Goal: Task Accomplishment & Management: Manage account settings

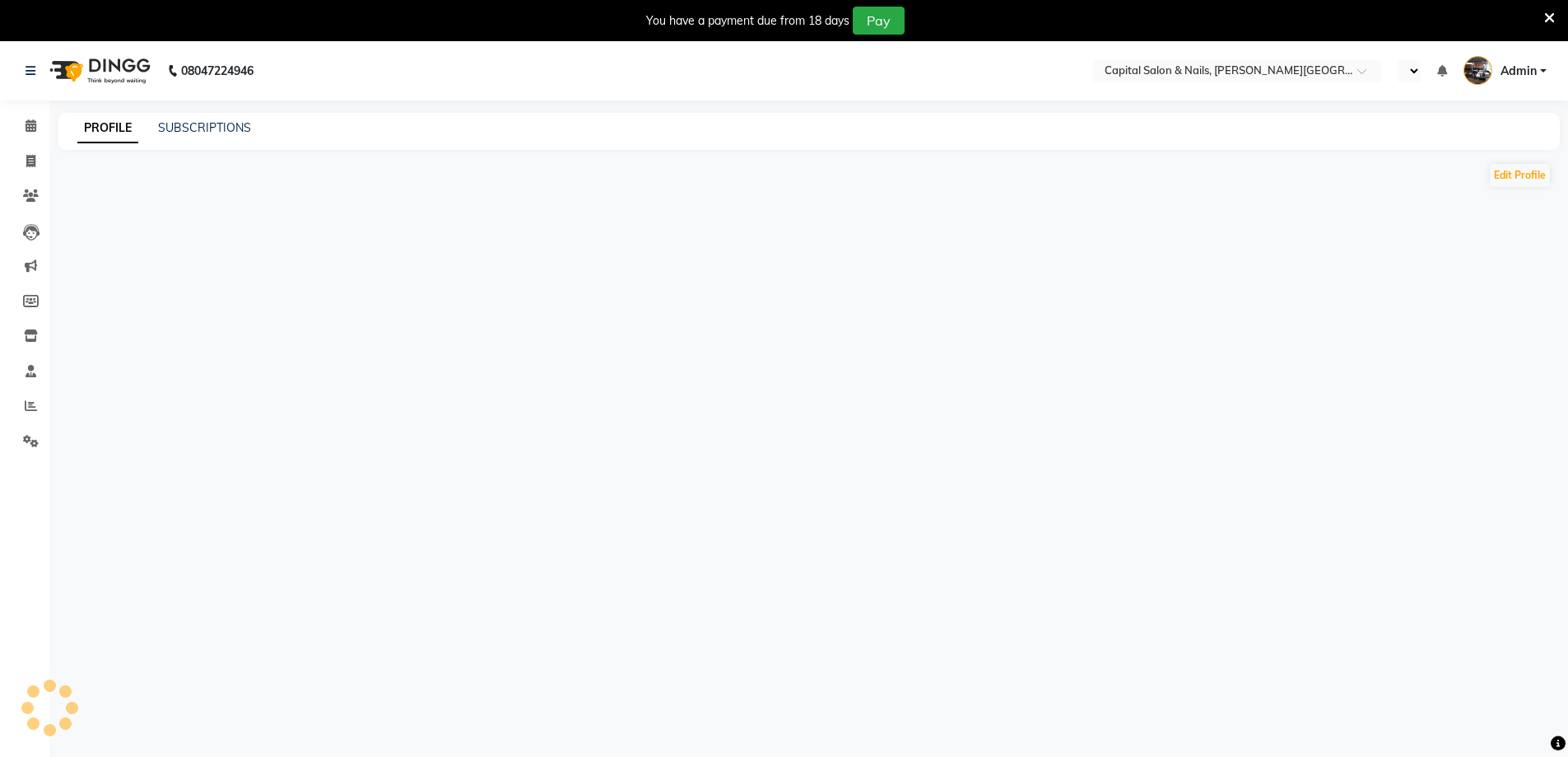
select select "en"
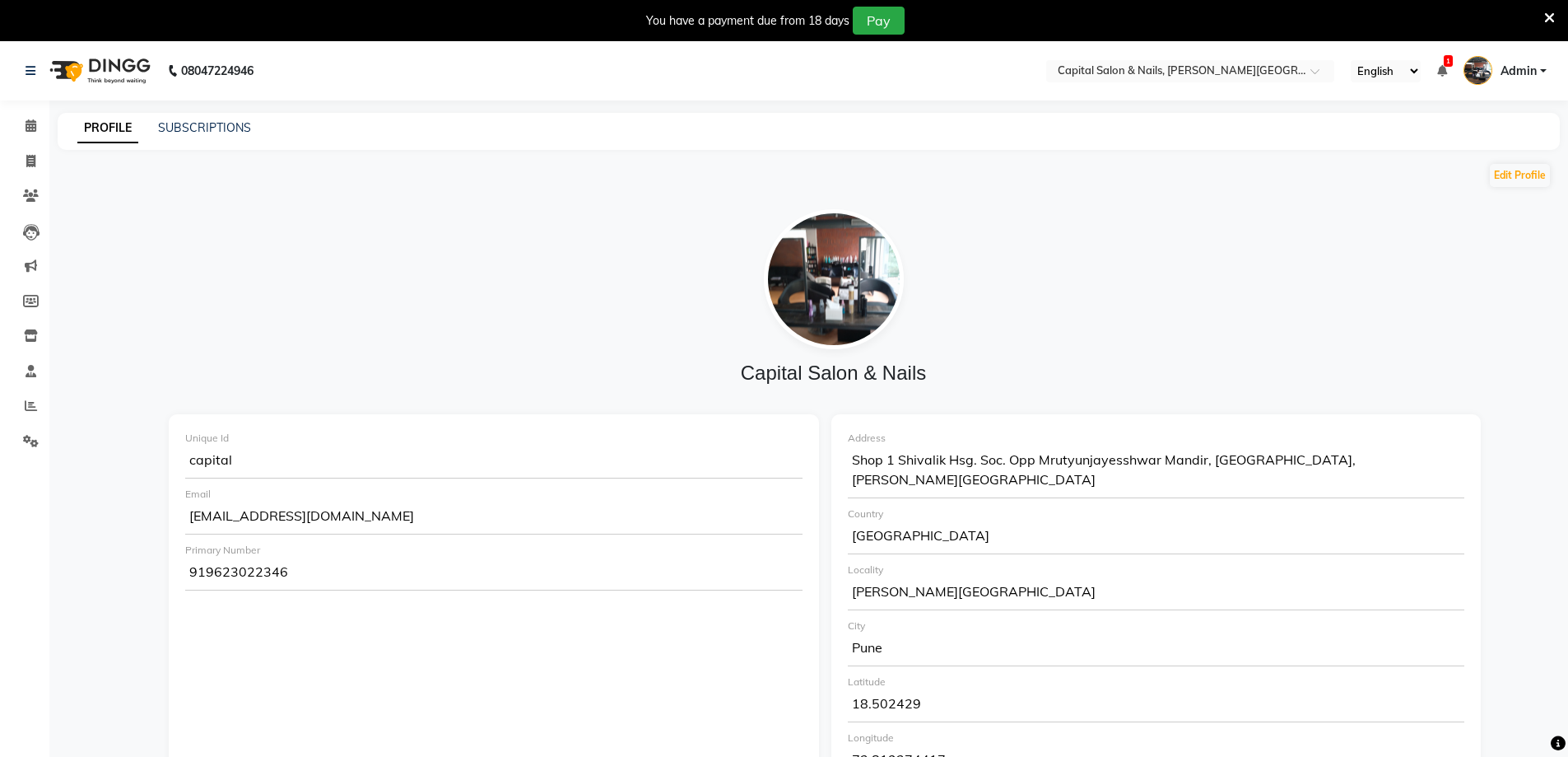
click at [1555, 17] on div "You have a payment due from 18 days Pay" at bounding box center [784, 21] width 1568 height 41
click at [1551, 19] on icon at bounding box center [1550, 17] width 10 height 15
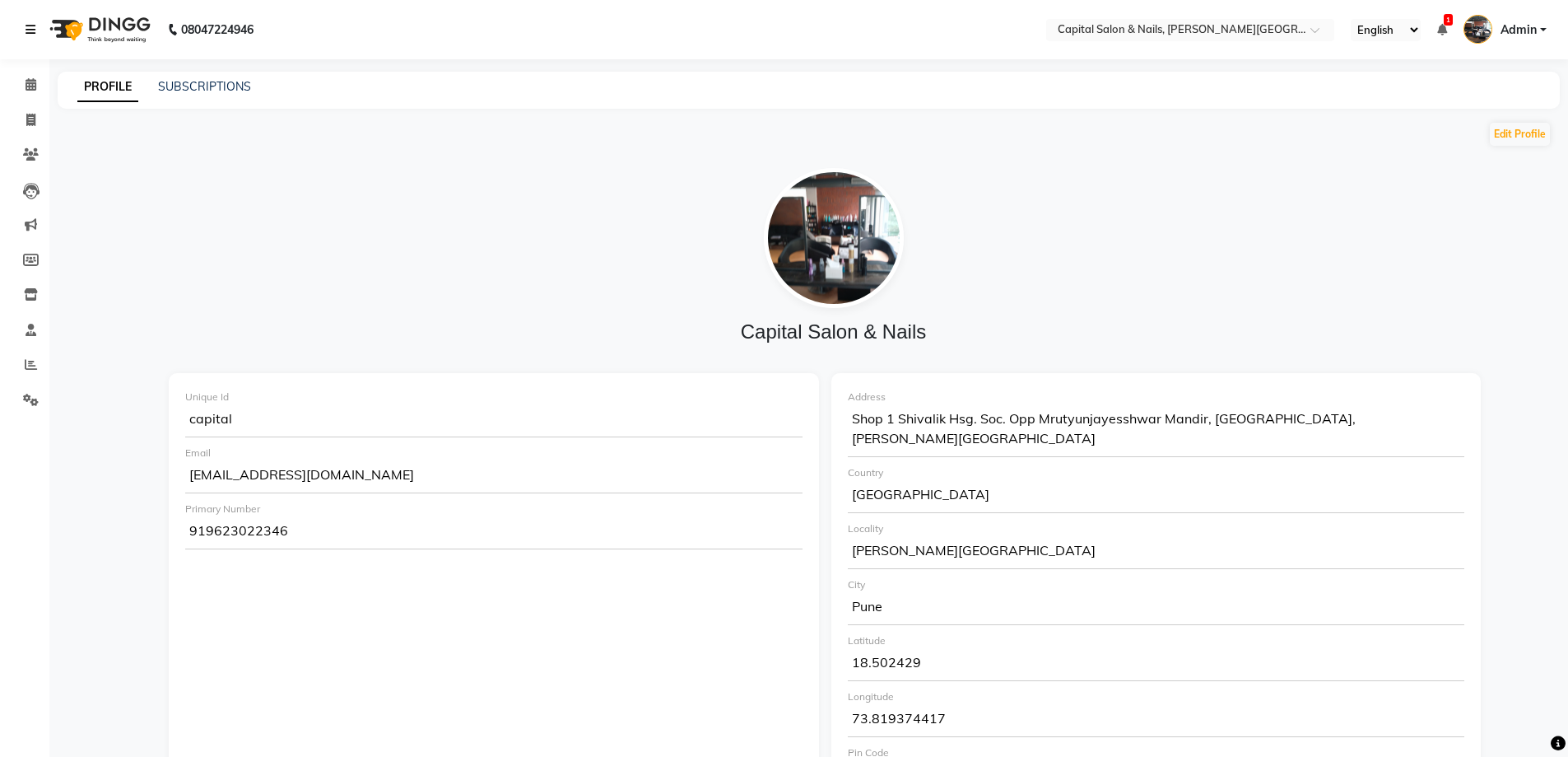
drag, startPoint x: 33, startPoint y: 24, endPoint x: 32, endPoint y: 36, distance: 12.0
click at [32, 24] on icon at bounding box center [31, 29] width 10 height 11
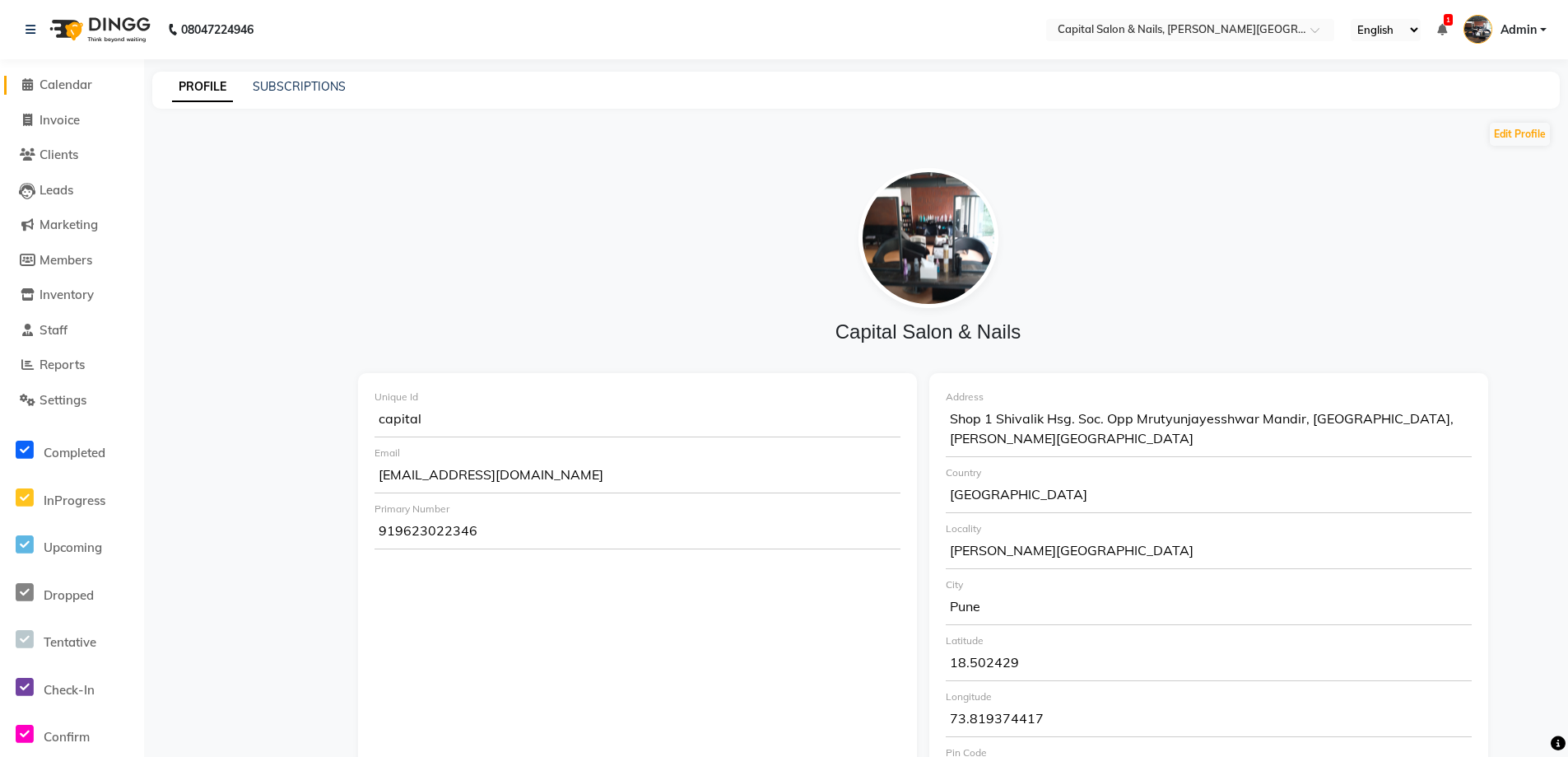
click at [29, 87] on icon at bounding box center [27, 84] width 10 height 12
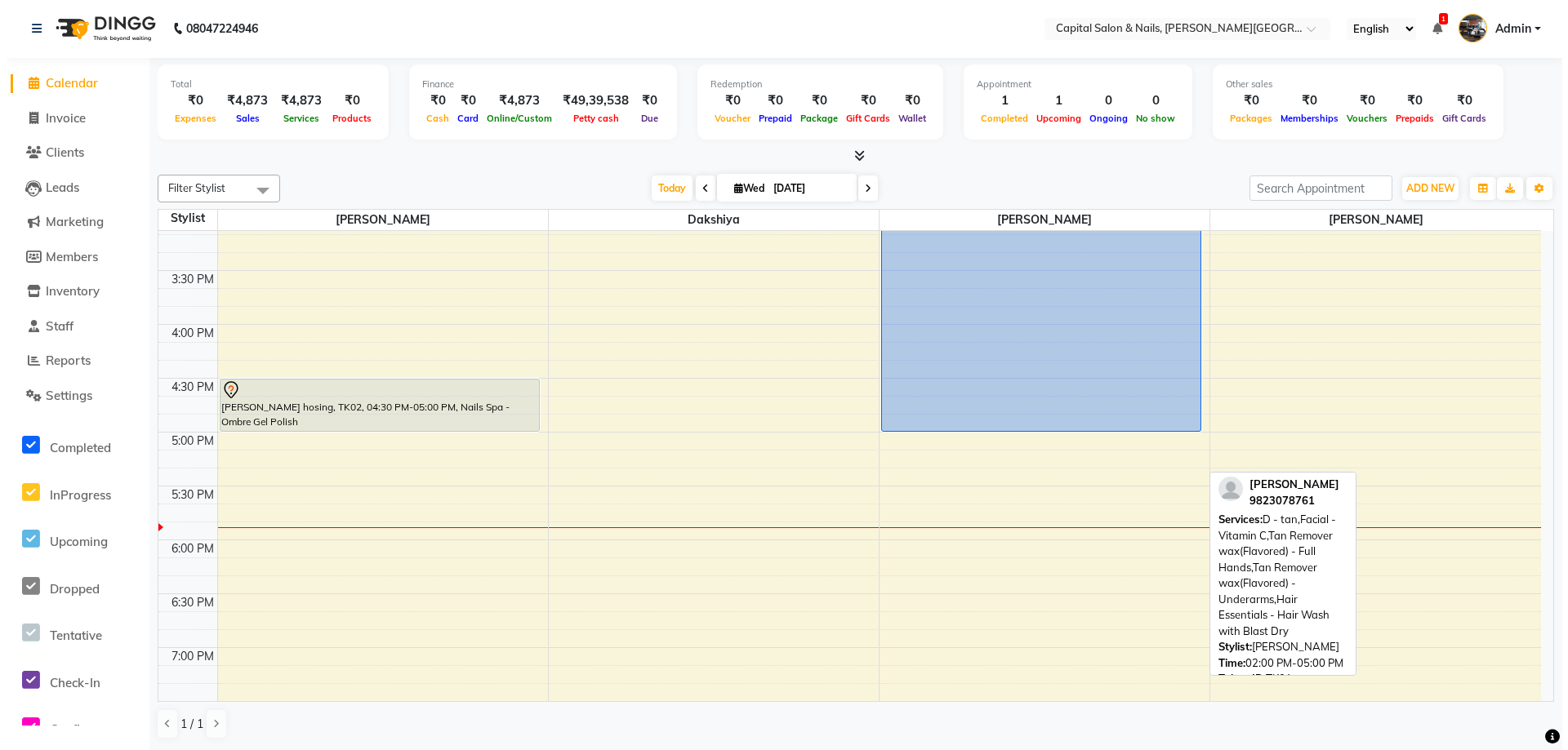
scroll to position [816, 0]
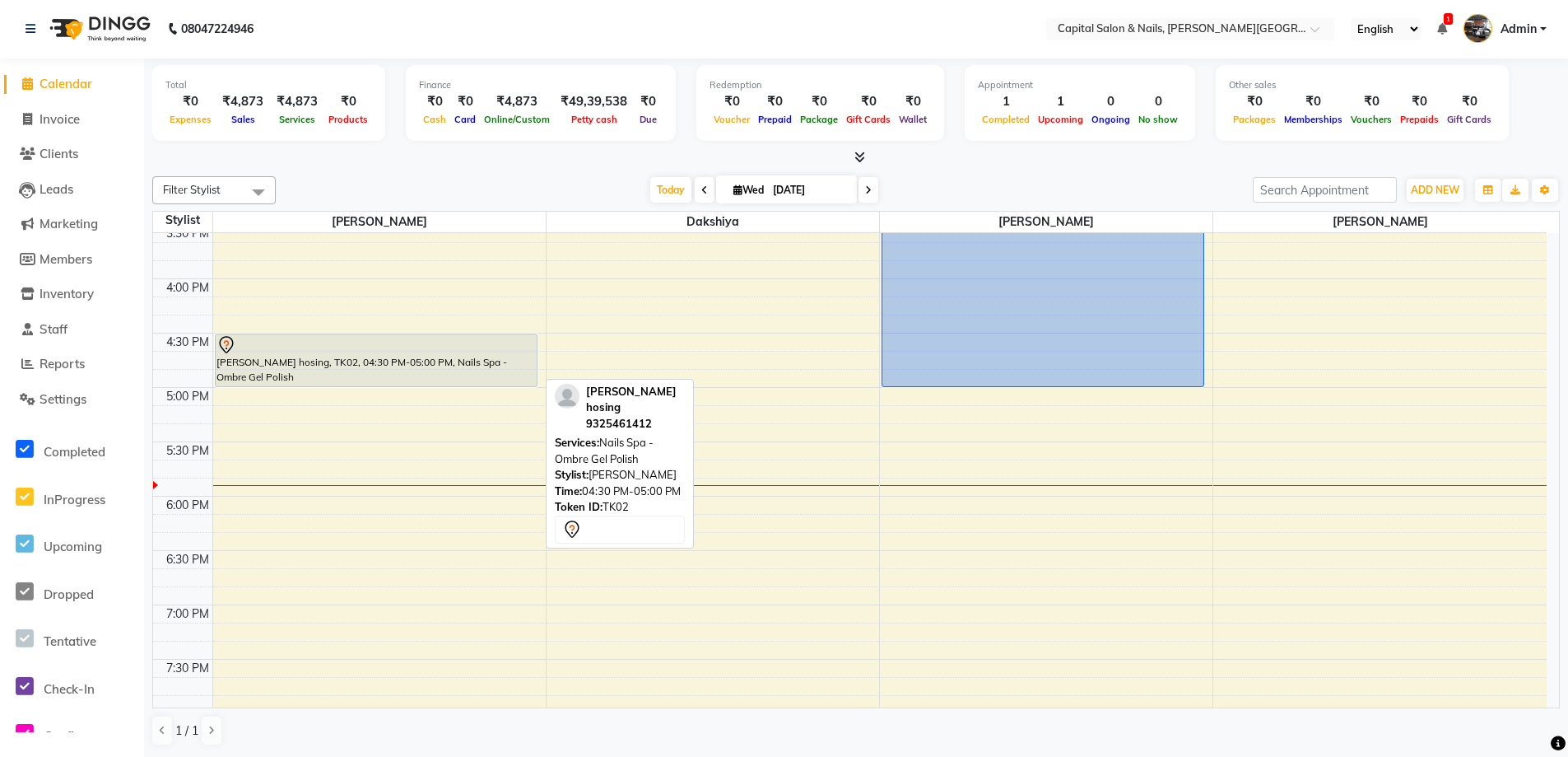
click at [390, 364] on div "[PERSON_NAME] hosing, TK02, 04:30 PM-05:00 PM, Nails Spa - Ombre Gel Polish" at bounding box center [376, 360] width 321 height 52
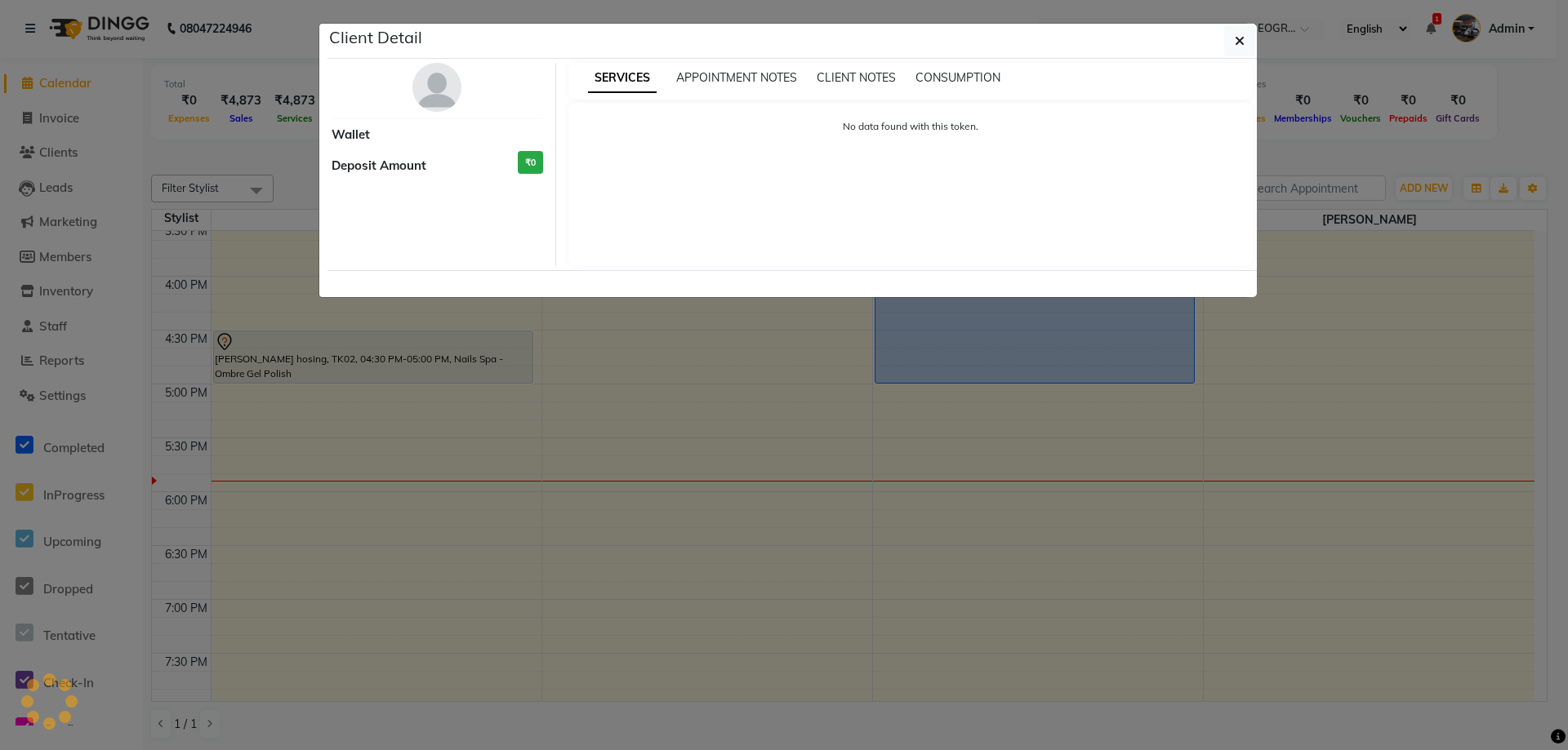
select select "7"
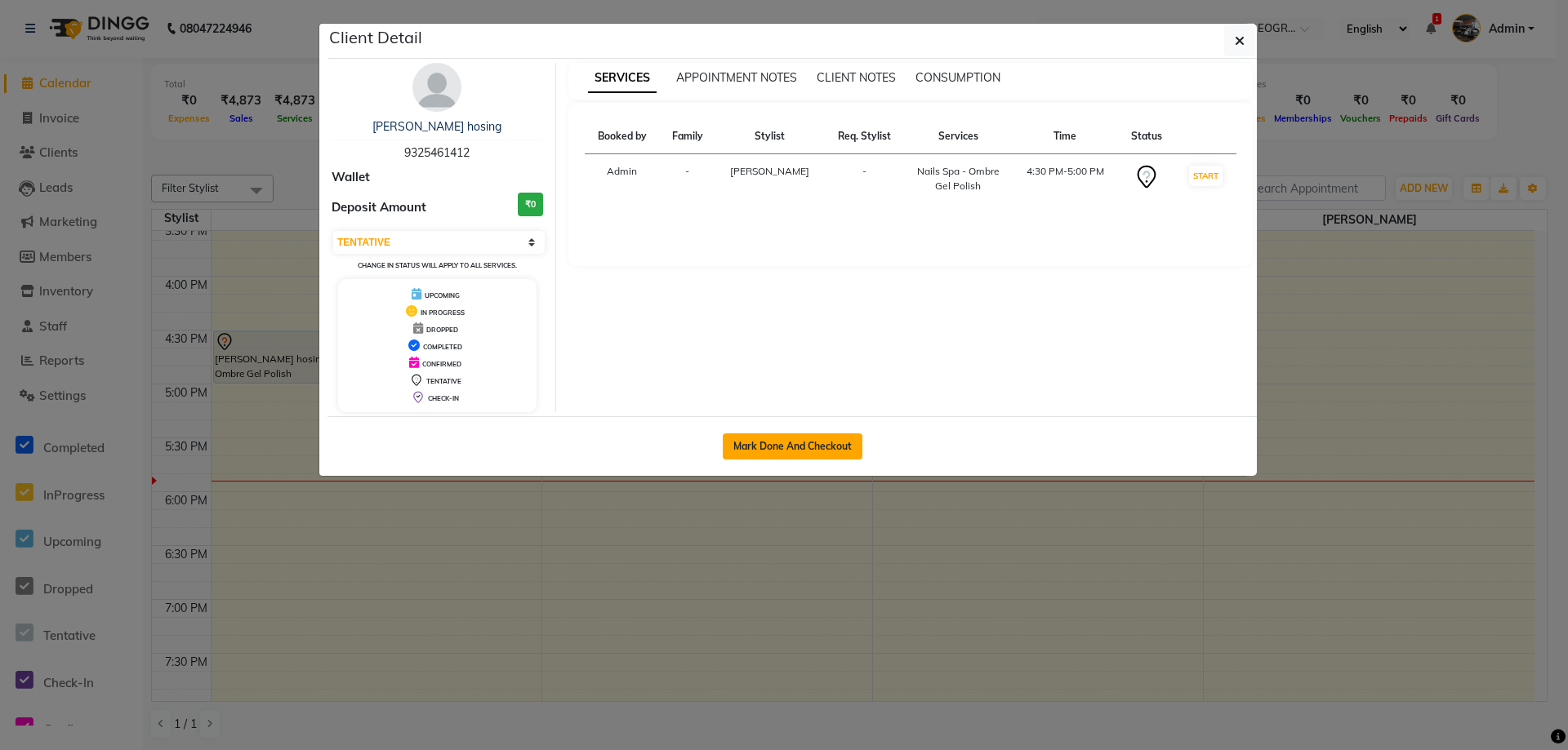
click at [801, 451] on button "Mark Done And Checkout" at bounding box center [793, 446] width 140 height 26
select select "service"
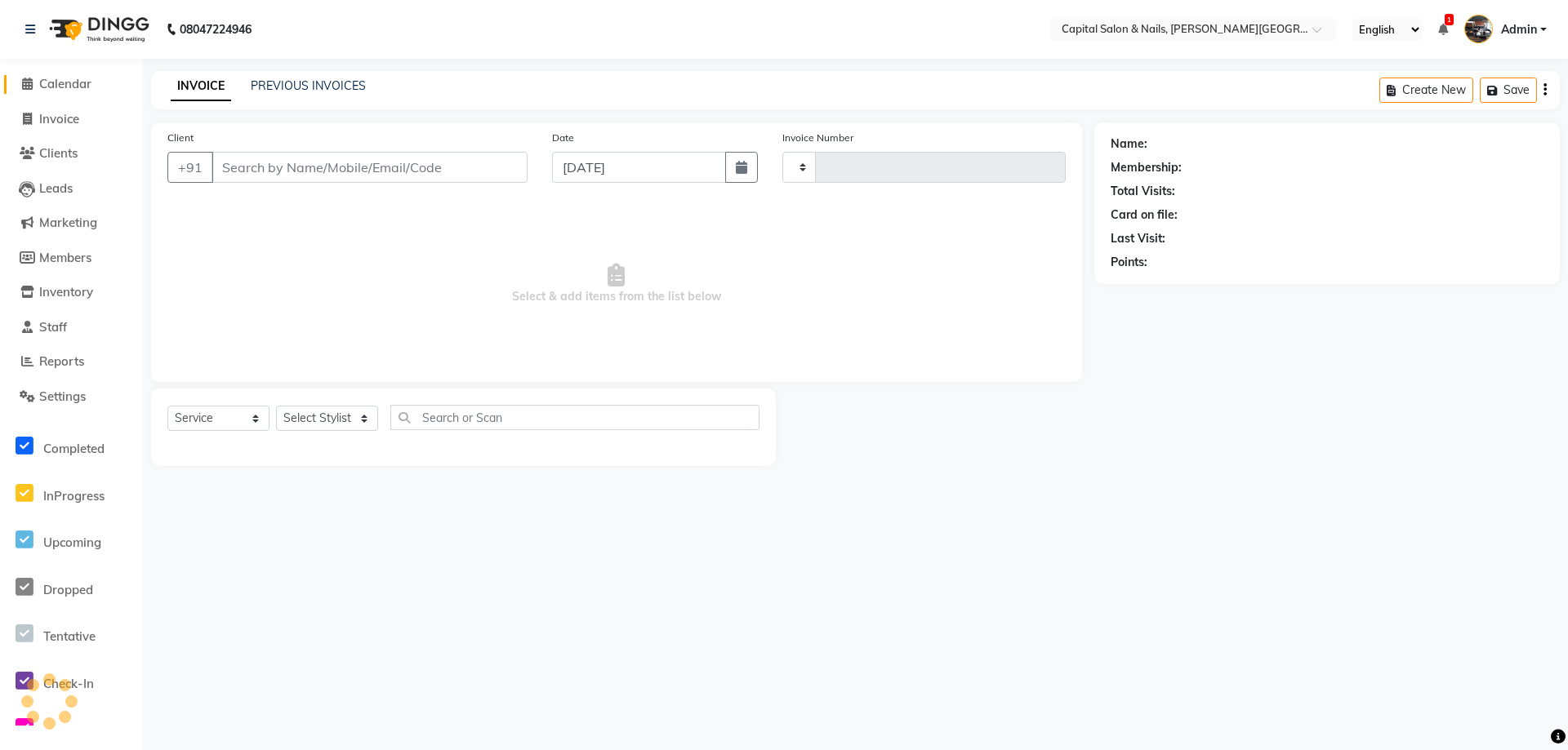
type input "0404"
select select "41"
type input "9325461412"
select select "1464"
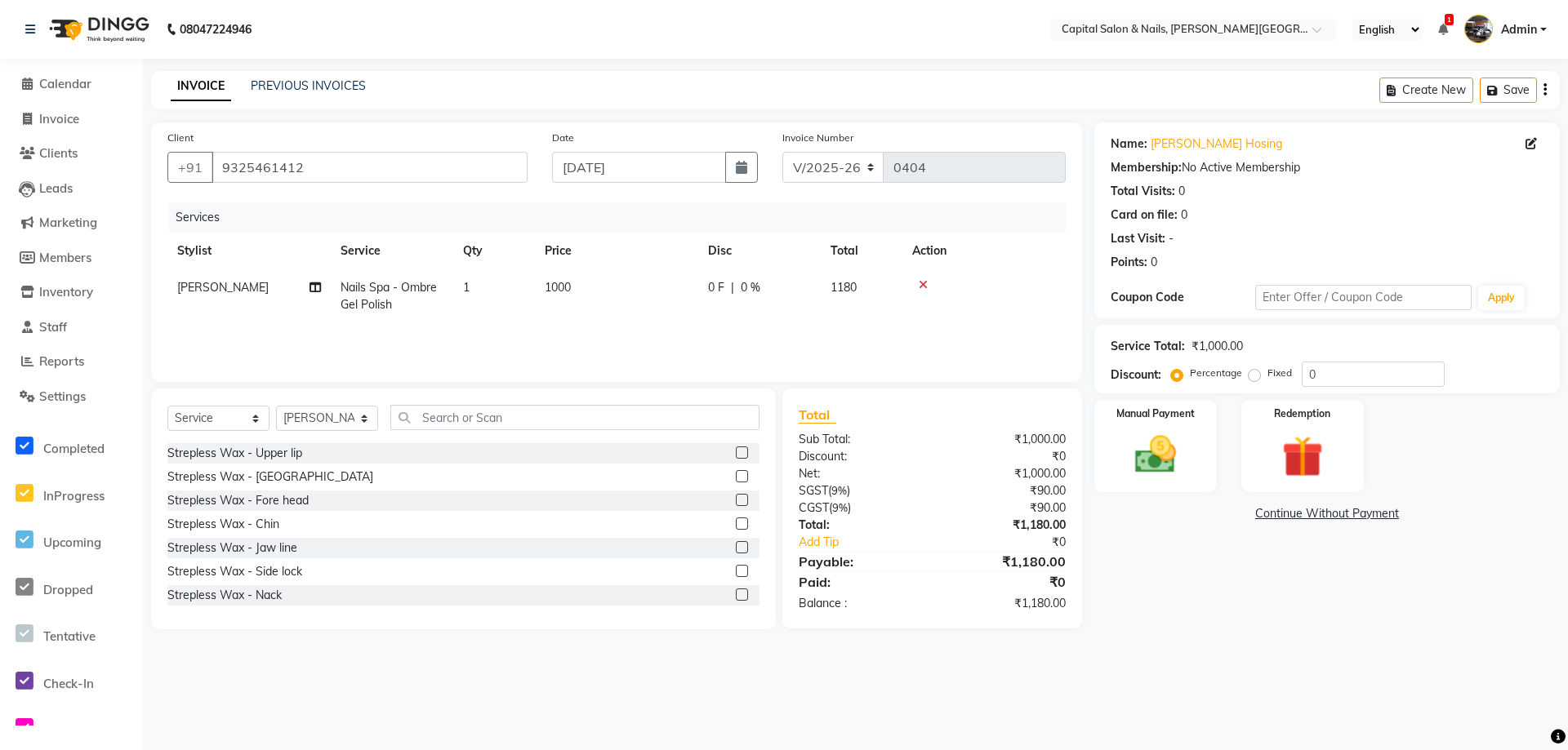
click at [571, 286] on span "1000" at bounding box center [558, 287] width 26 height 14
click at [660, 291] on input "1000" at bounding box center [693, 292] width 144 height 26
type input "1"
type input "1200"
click at [1231, 668] on div "08047224946 Select Location × Capital Salon & Nails, [PERSON_NAME] Road English…" at bounding box center [784, 375] width 1568 height 750
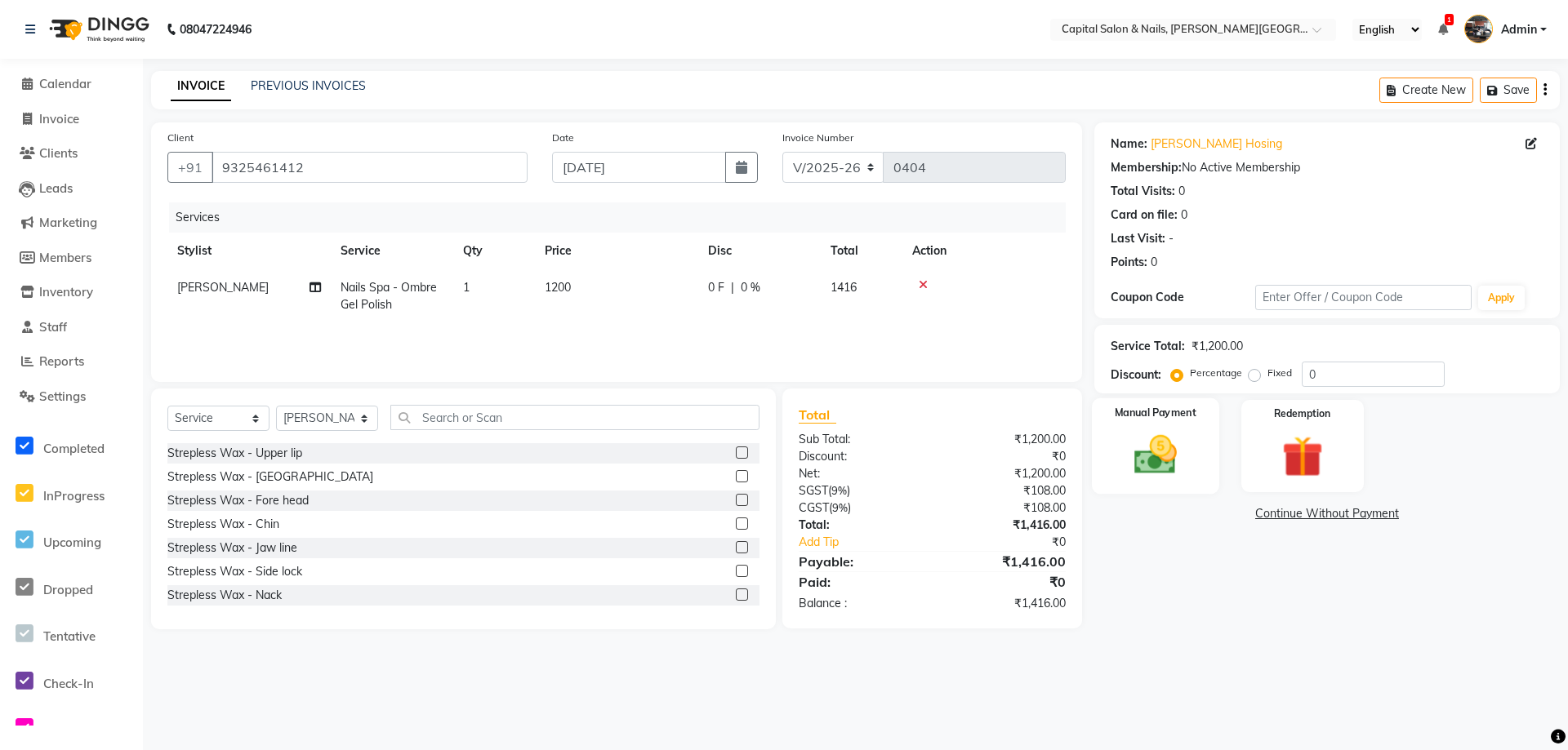
click at [1166, 432] on img at bounding box center [1155, 455] width 70 height 49
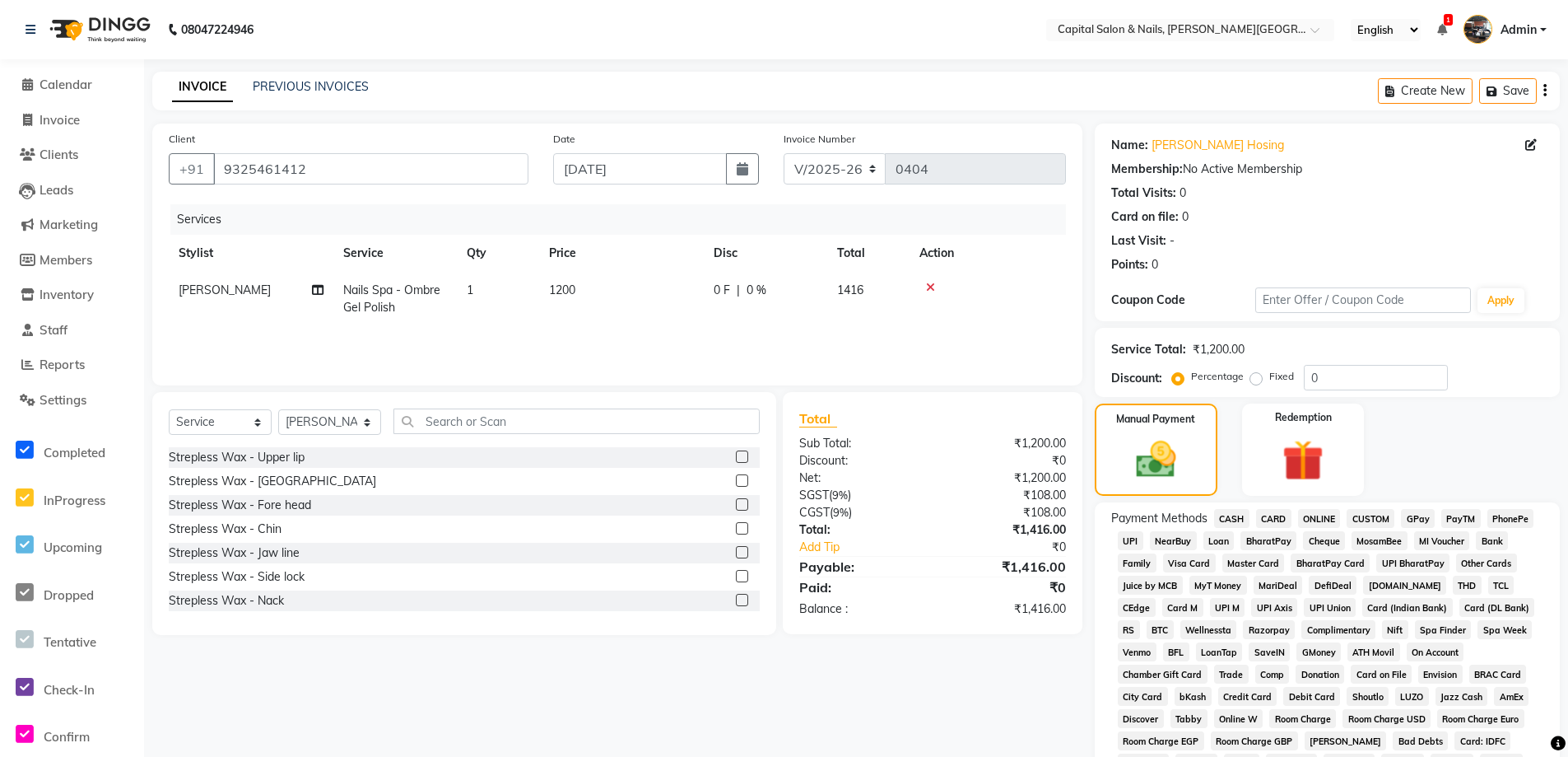
click at [1425, 519] on span "GPay" at bounding box center [1418, 519] width 33 height 19
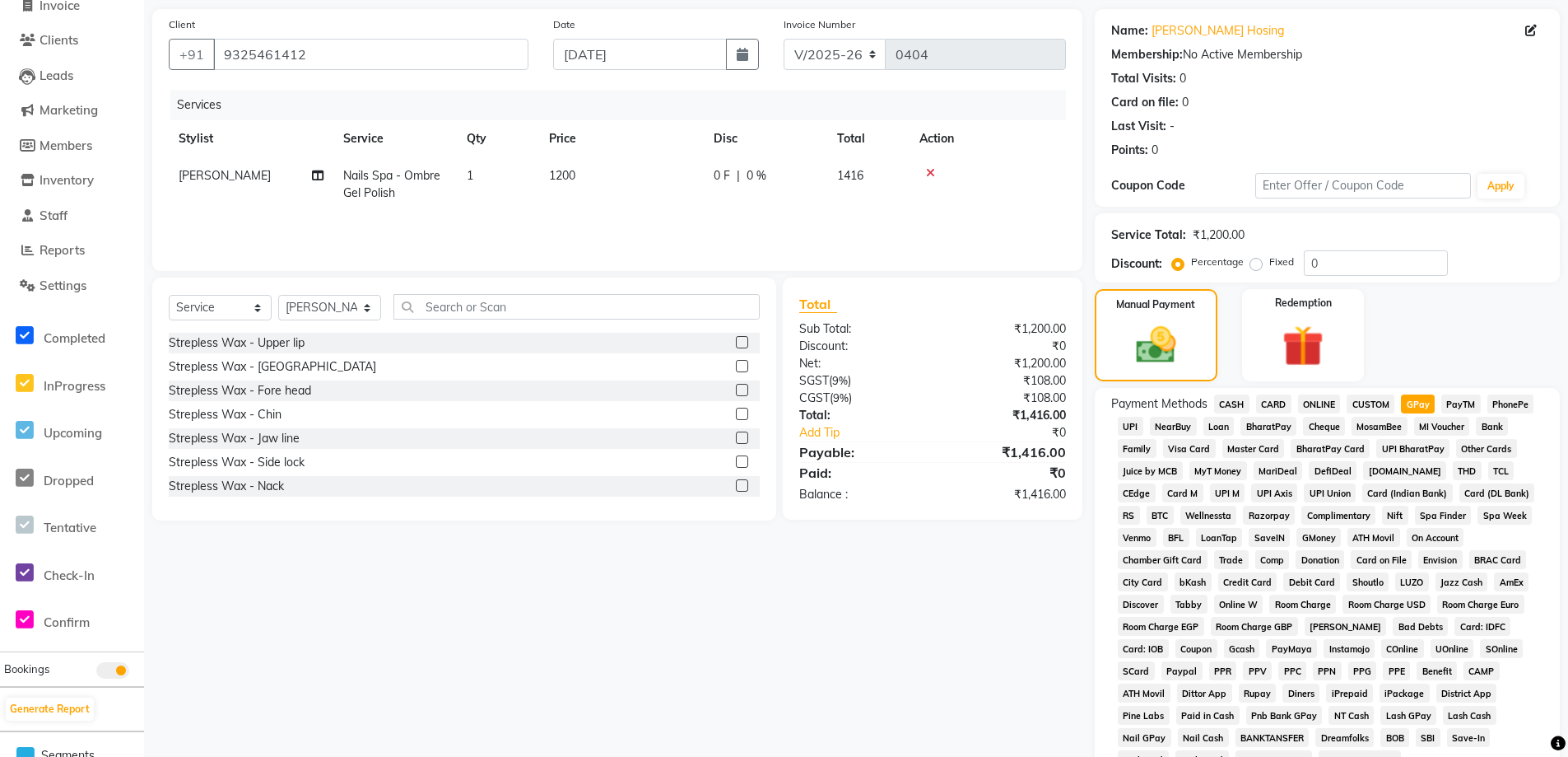
scroll to position [247, 0]
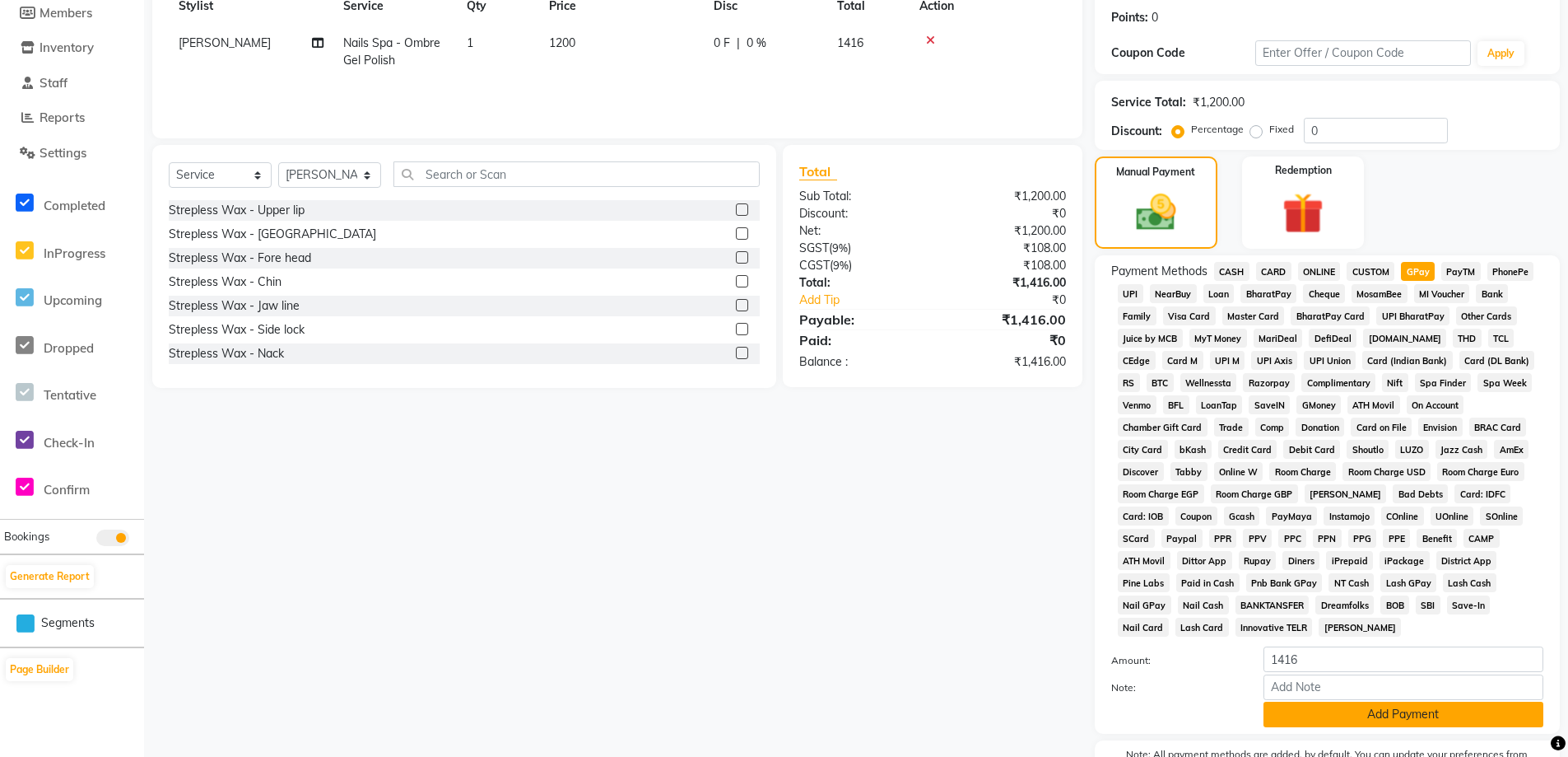
click at [1381, 713] on button "Add Payment" at bounding box center [1404, 715] width 280 height 26
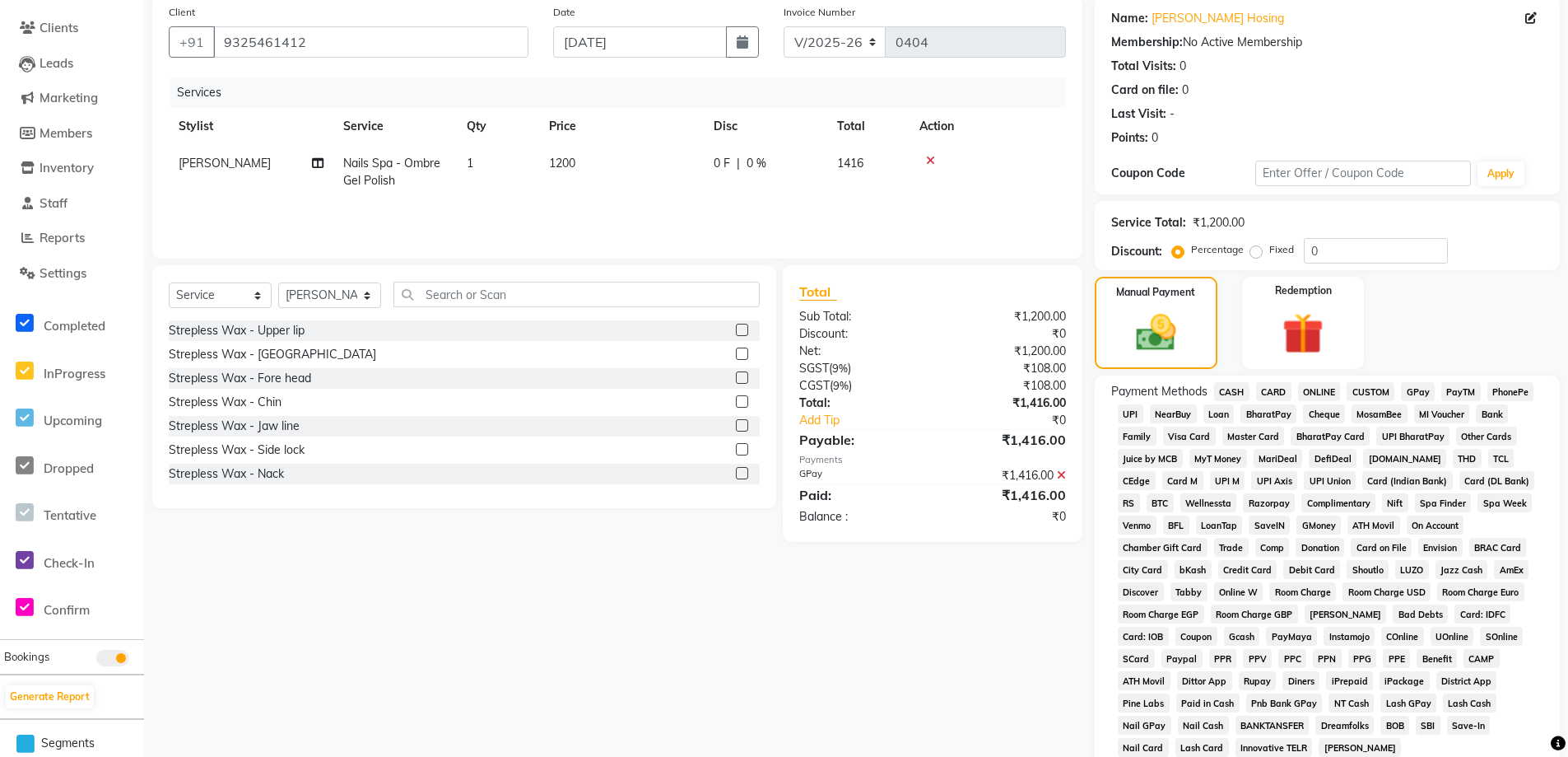
scroll to position [0, 0]
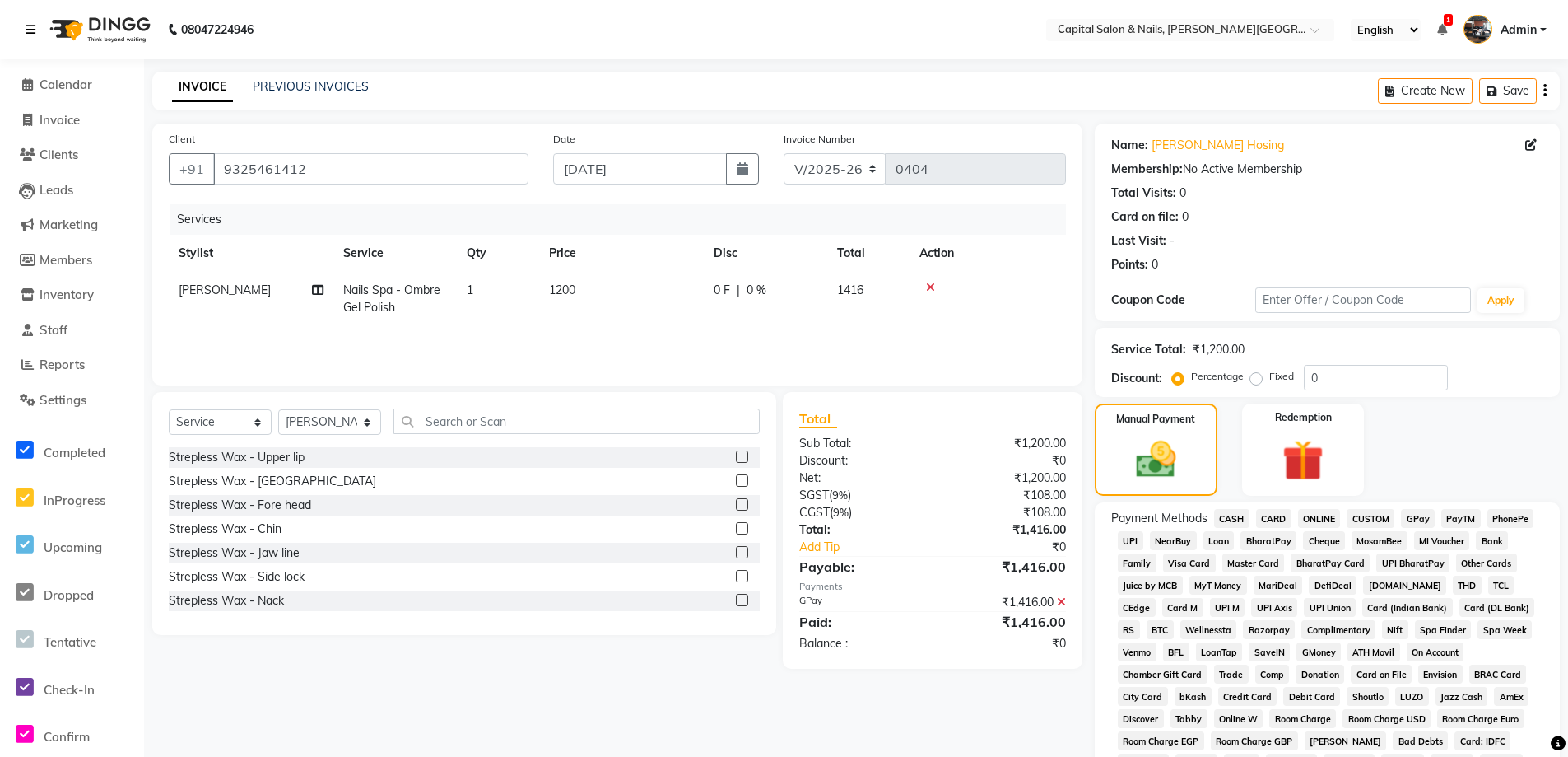
drag, startPoint x: 30, startPoint y: 21, endPoint x: 30, endPoint y: 50, distance: 29.0
click at [32, 23] on link at bounding box center [33, 30] width 16 height 46
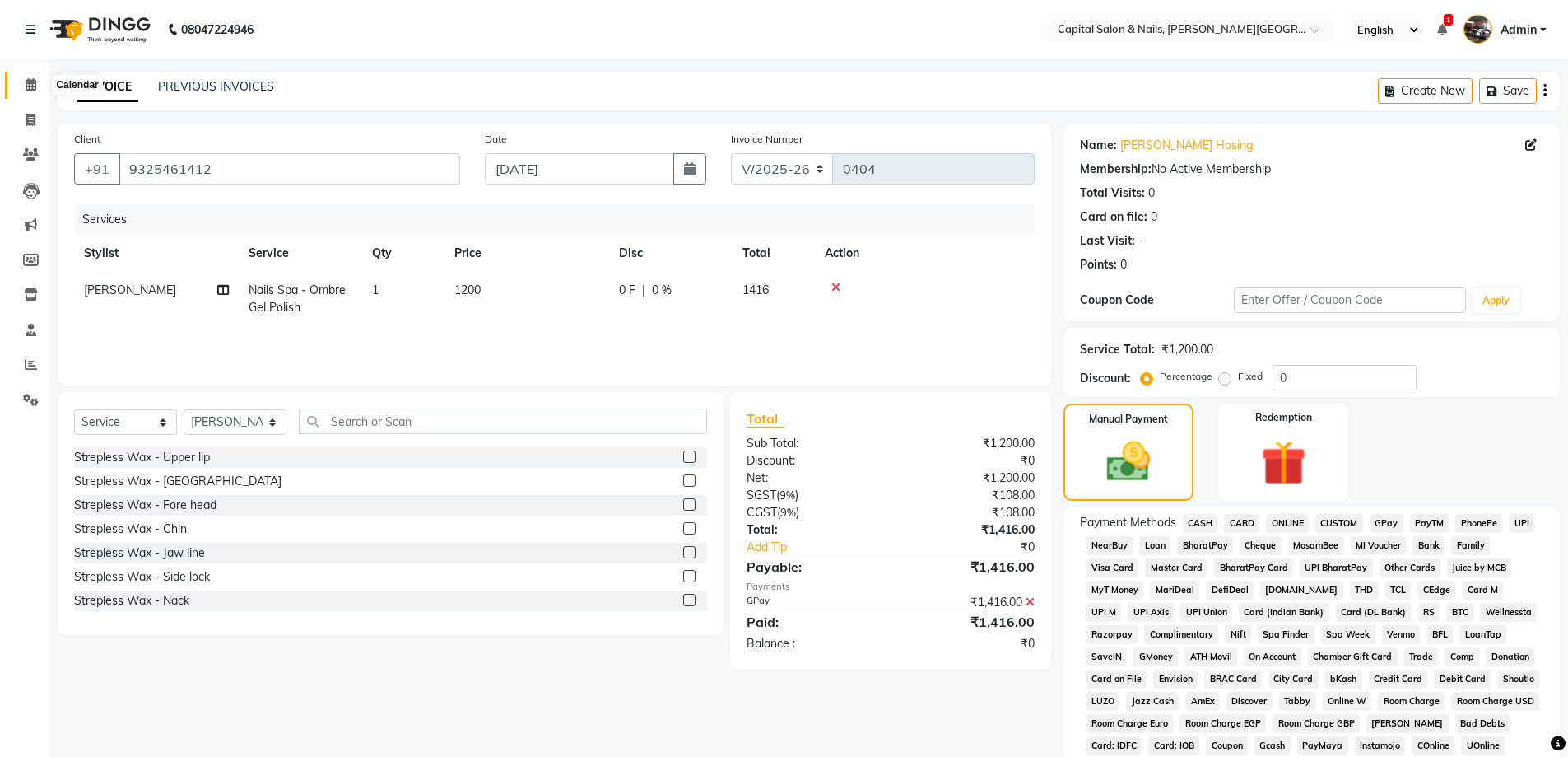
click at [26, 81] on icon at bounding box center [31, 84] width 10 height 12
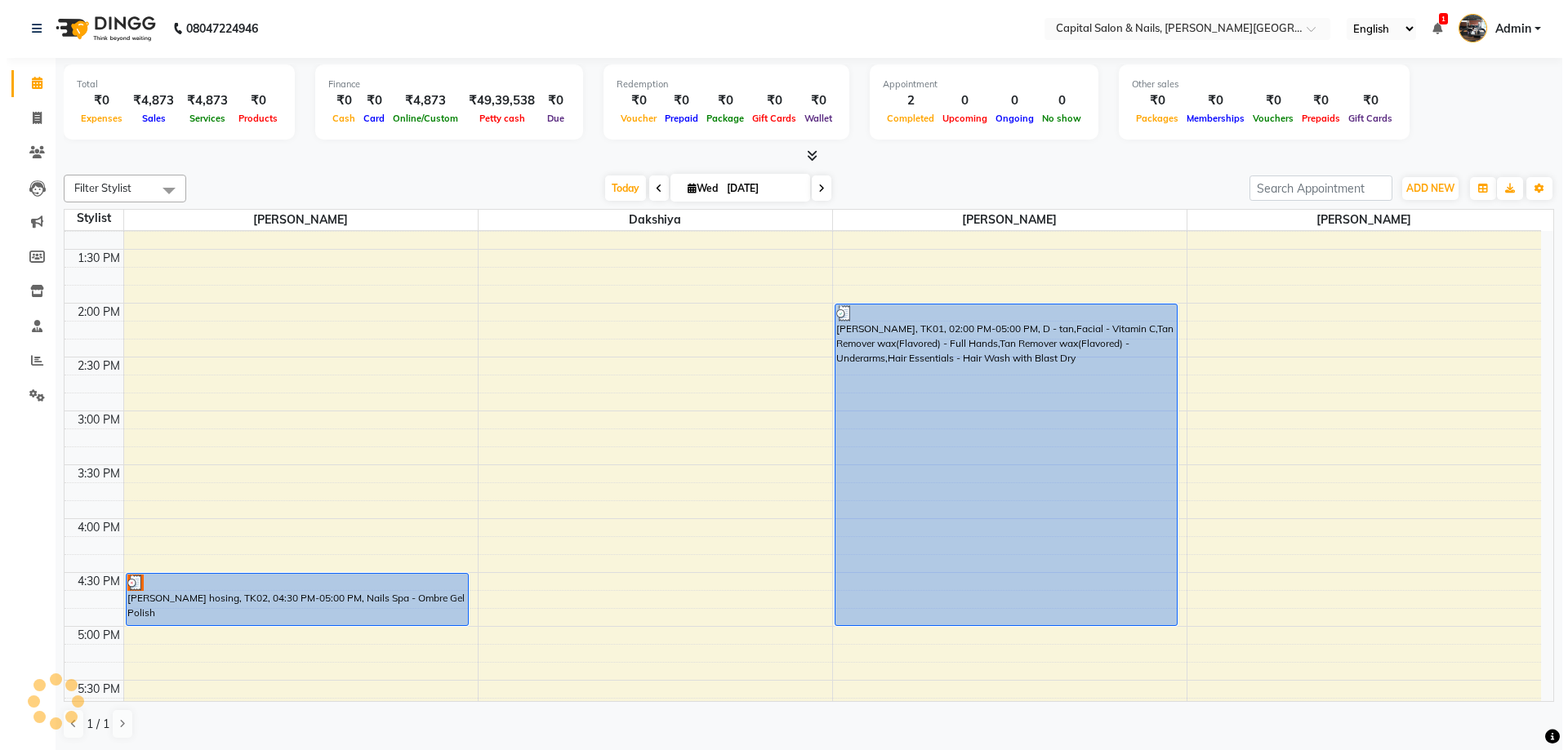
scroll to position [819, 0]
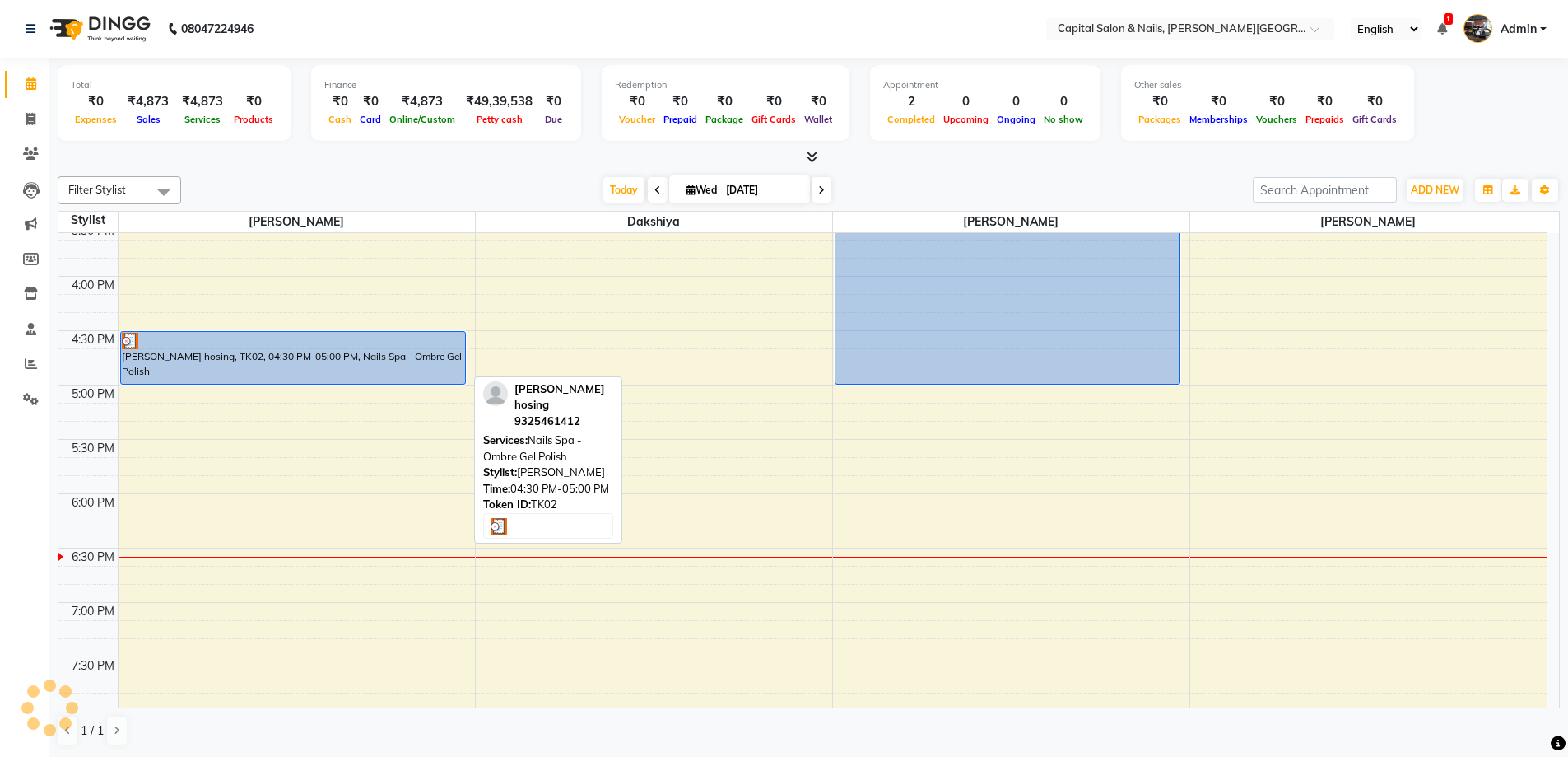
click at [313, 353] on div "[PERSON_NAME] hosing, TK02, 04:30 PM-05:00 PM, Nails Spa - Ombre Gel Polish" at bounding box center [293, 357] width 344 height 52
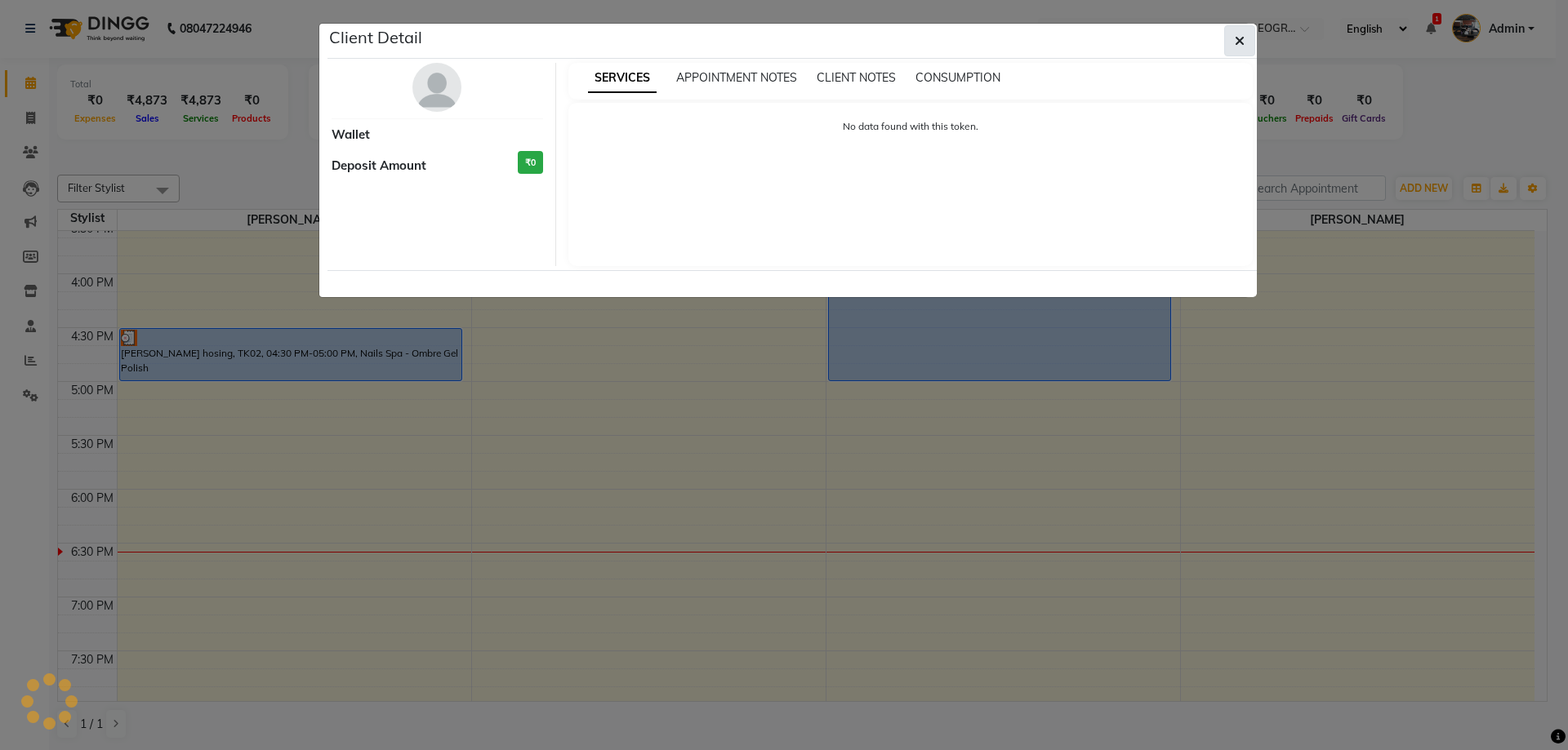
click at [1240, 39] on icon "button" at bounding box center [1240, 40] width 10 height 13
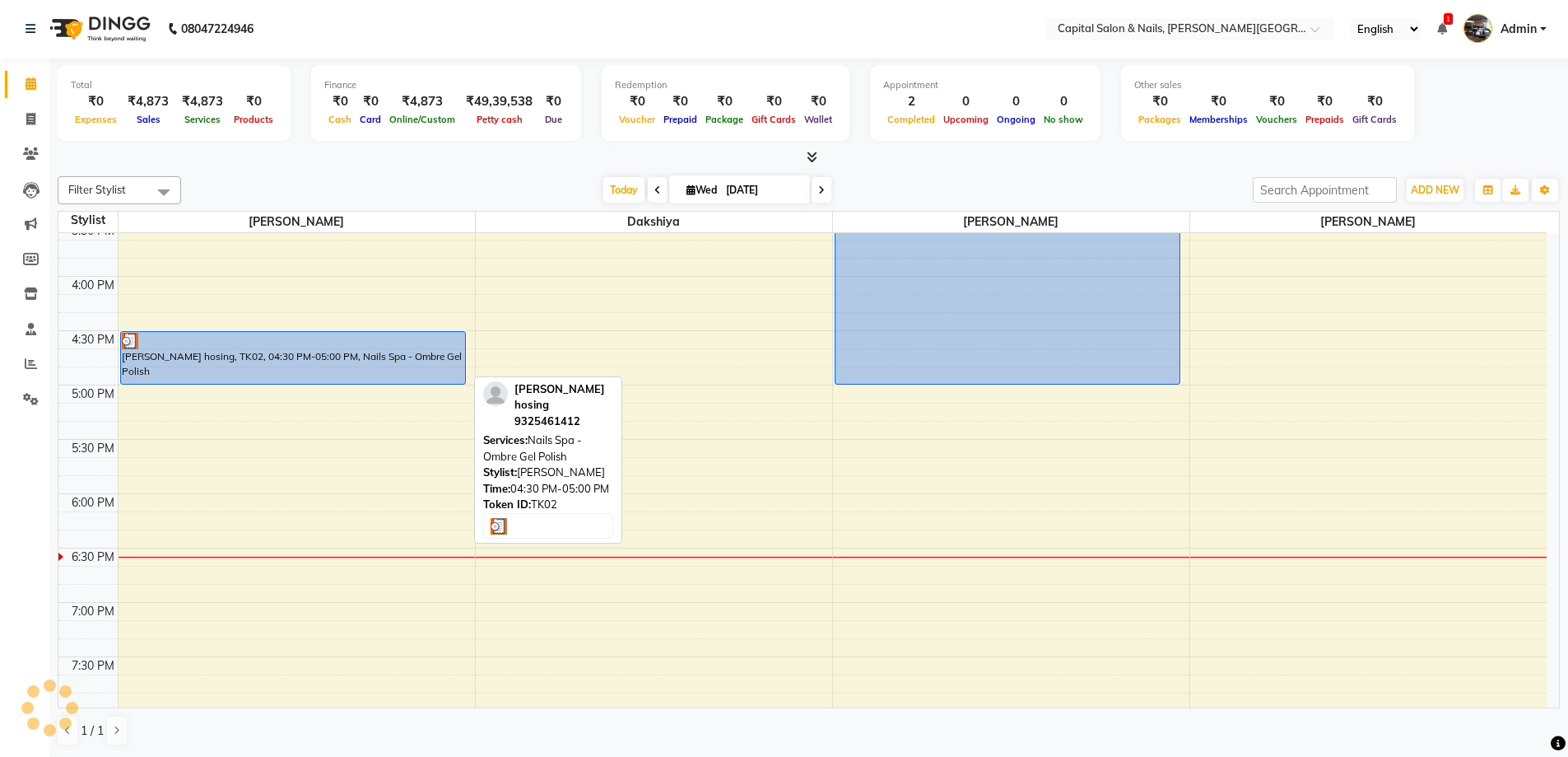
click at [337, 354] on div "[PERSON_NAME] hosing, TK02, 04:30 PM-05:00 PM, Nails Spa - Ombre Gel Polish" at bounding box center [293, 357] width 344 height 52
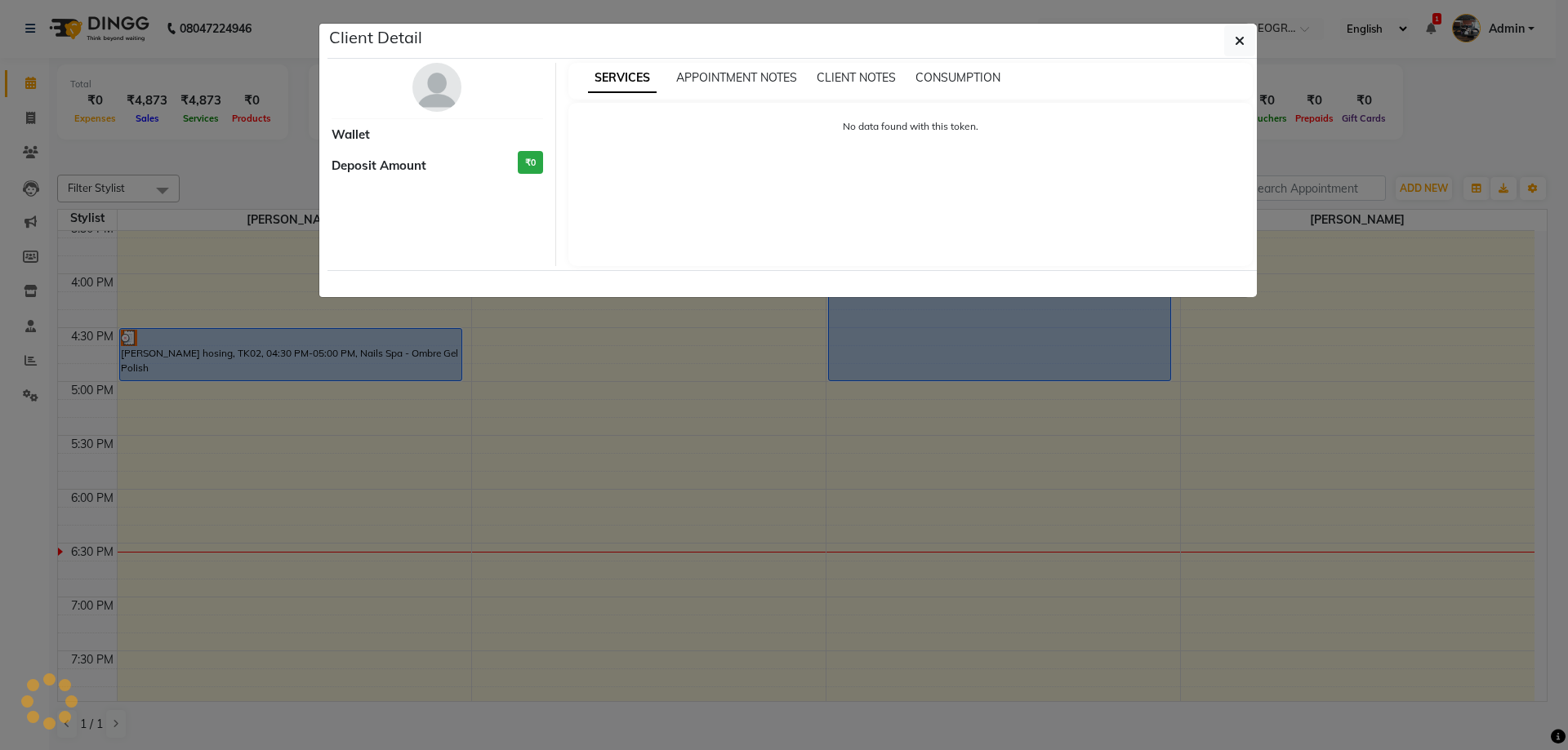
select select "3"
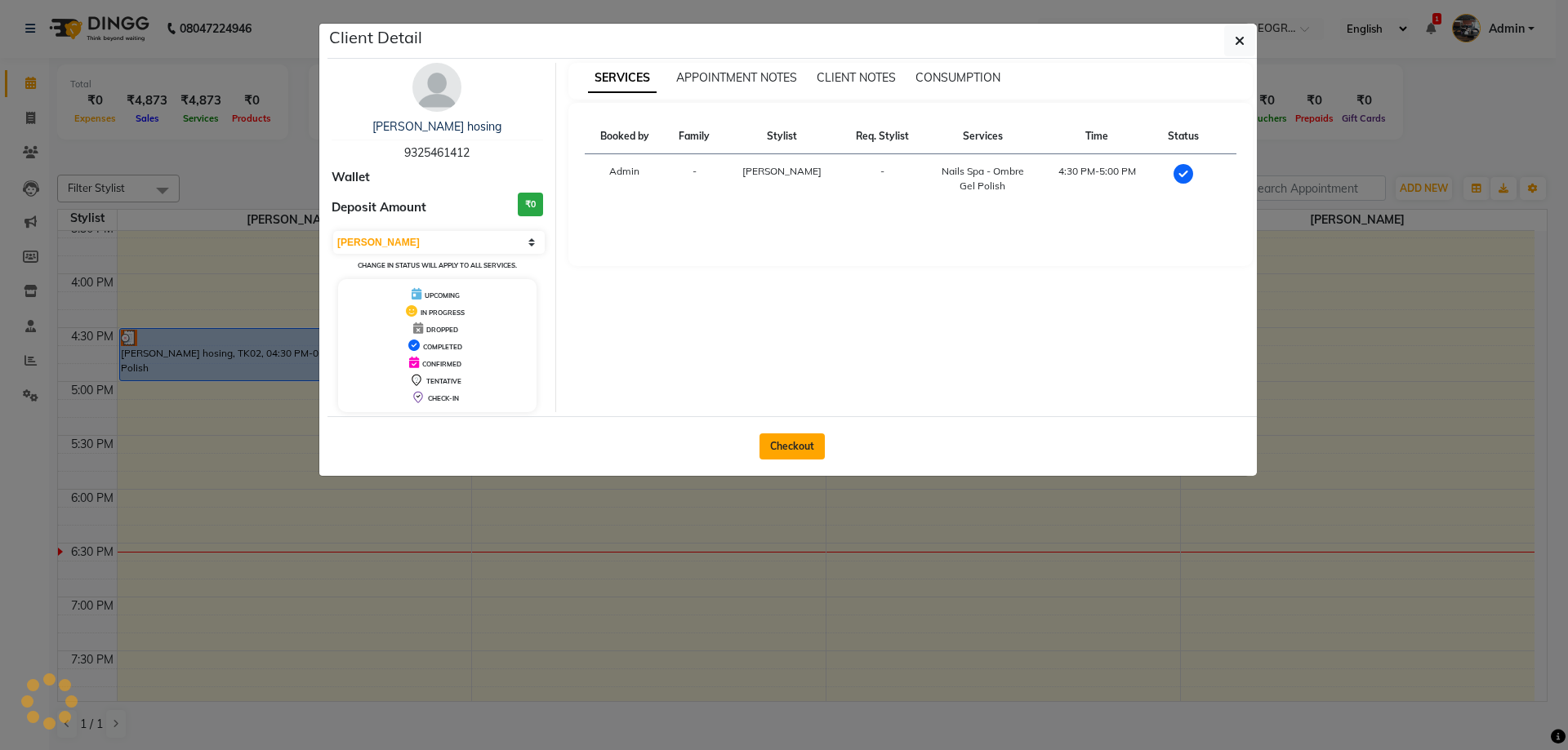
click at [785, 436] on button "Checkout" at bounding box center [792, 446] width 66 height 26
select select "service"
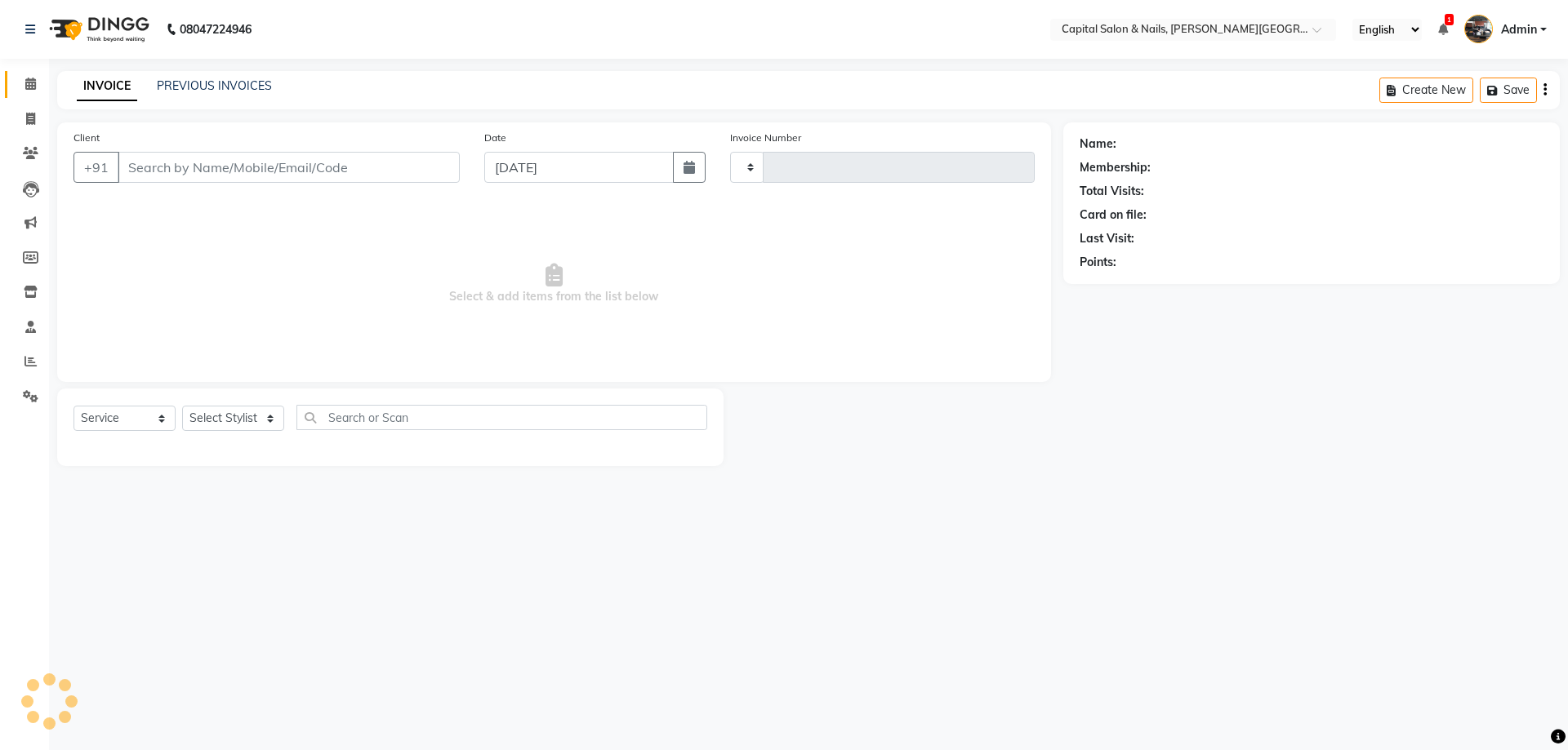
type input "0404"
select select "41"
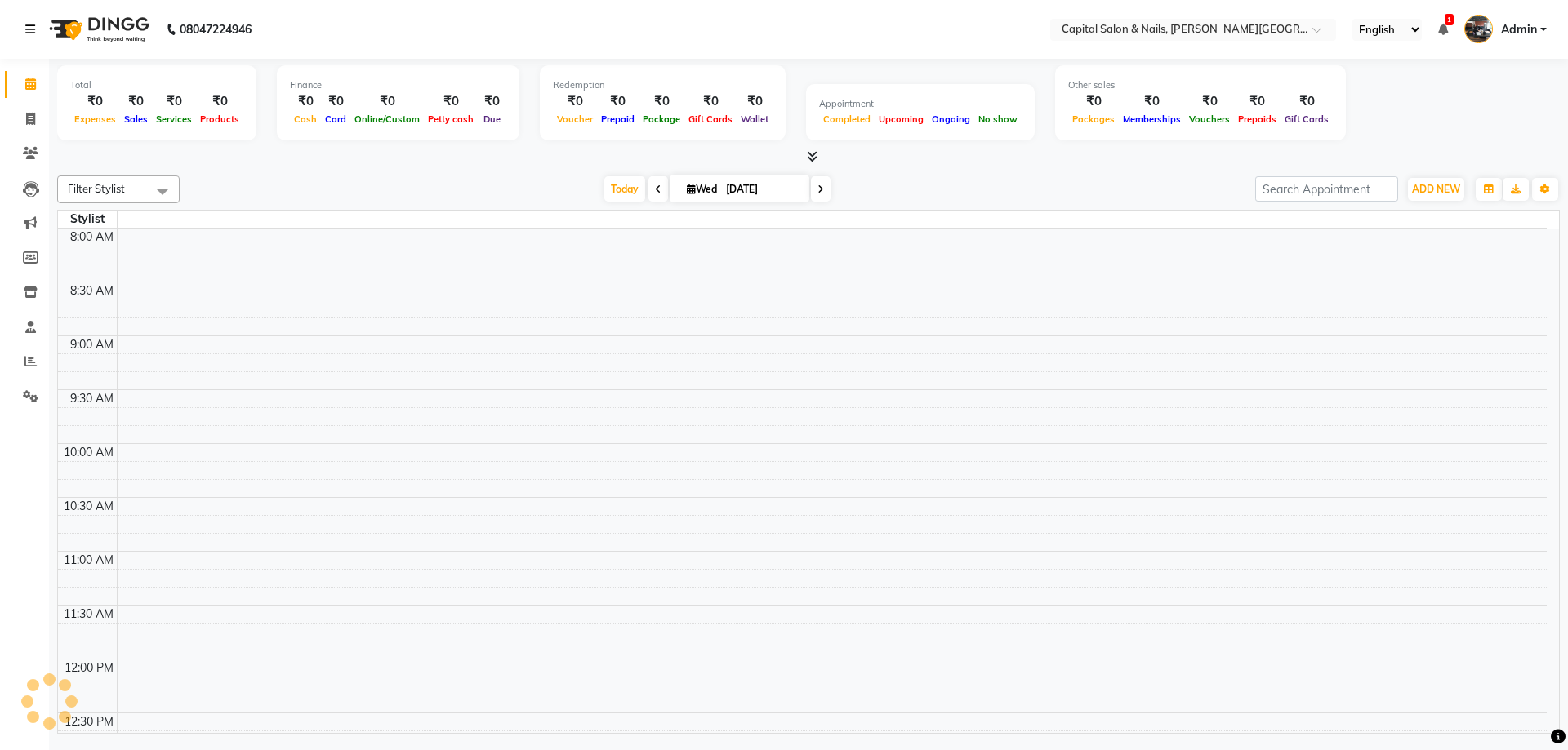
click at [37, 27] on link at bounding box center [33, 30] width 16 height 46
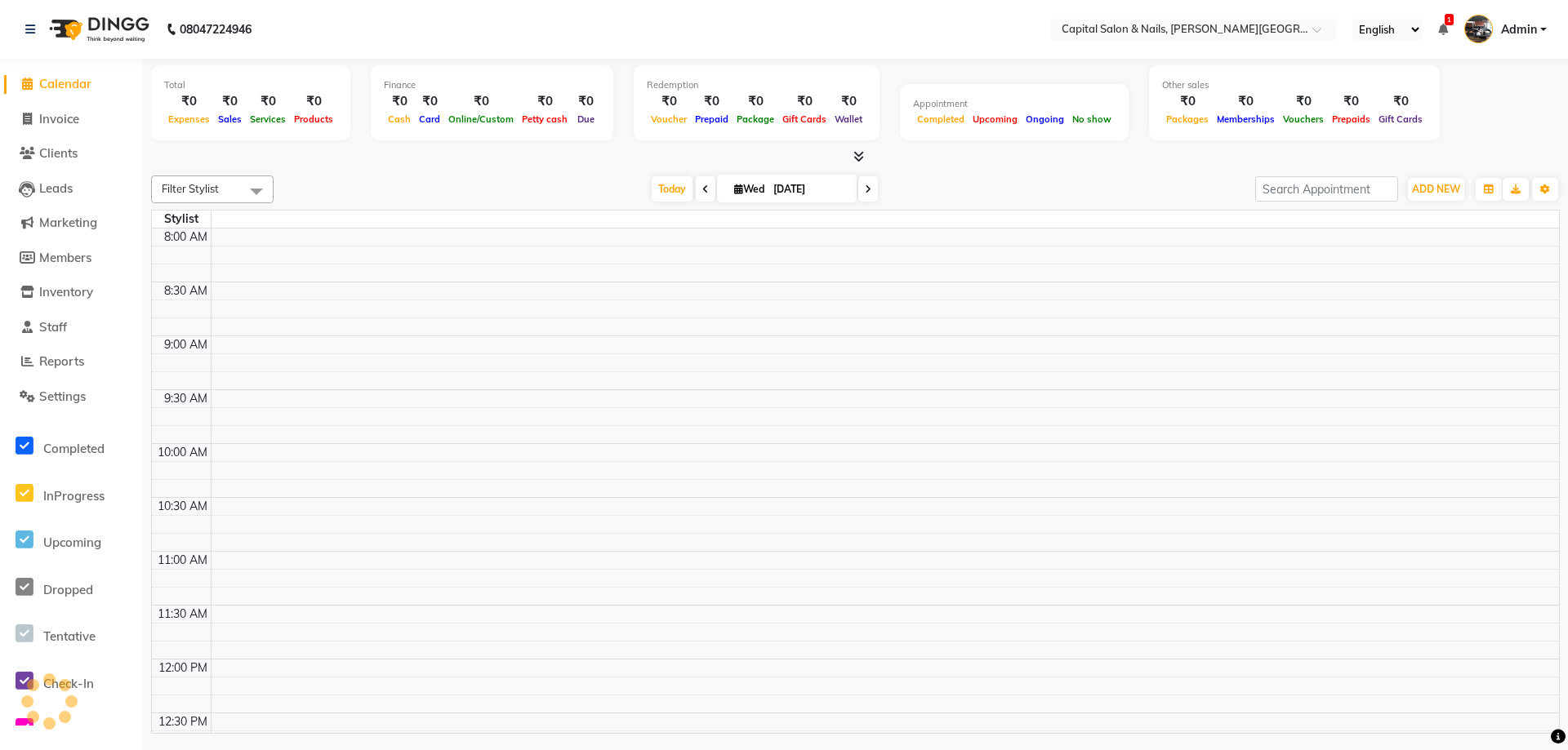
click at [60, 77] on span "Calendar" at bounding box center [65, 83] width 52 height 15
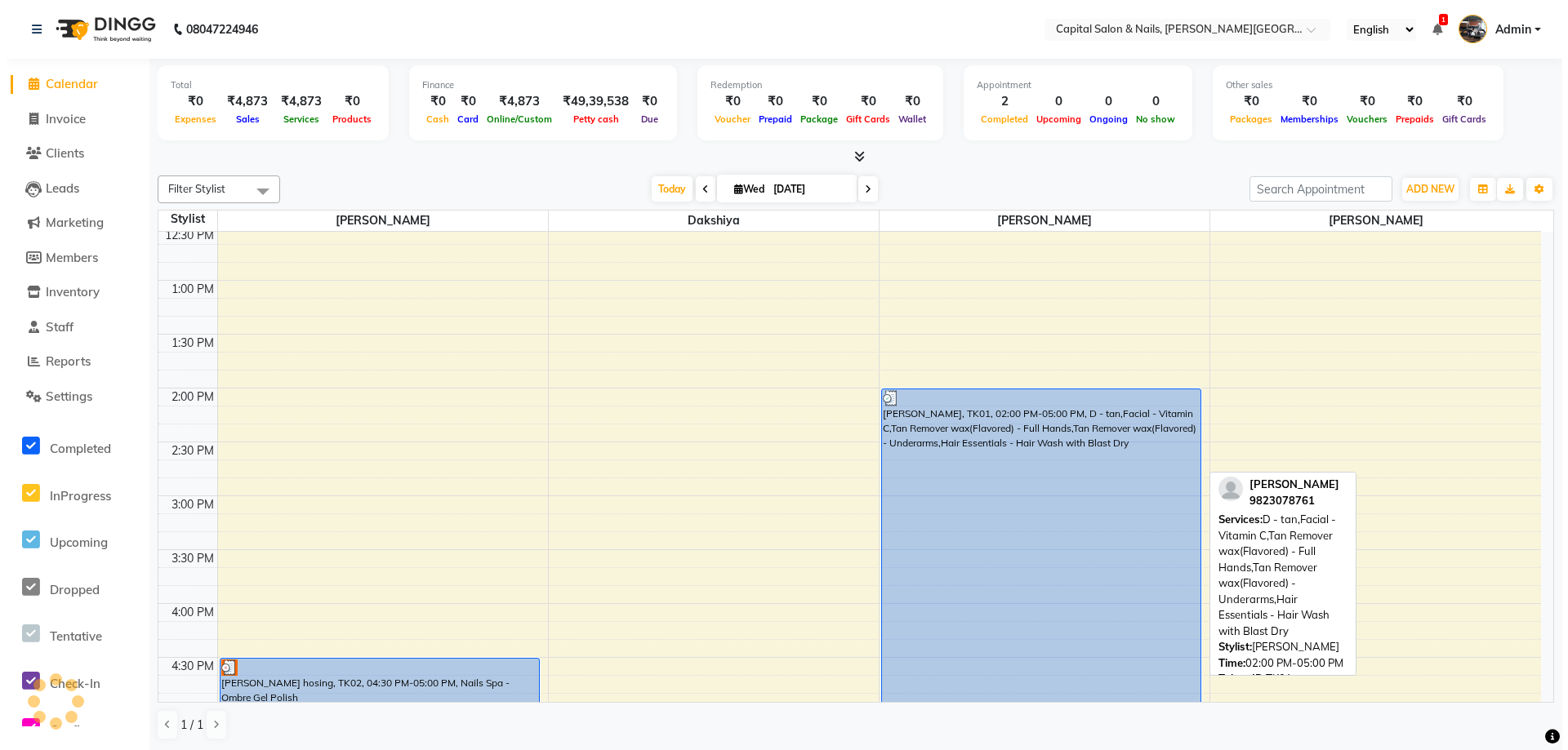
scroll to position [735, 0]
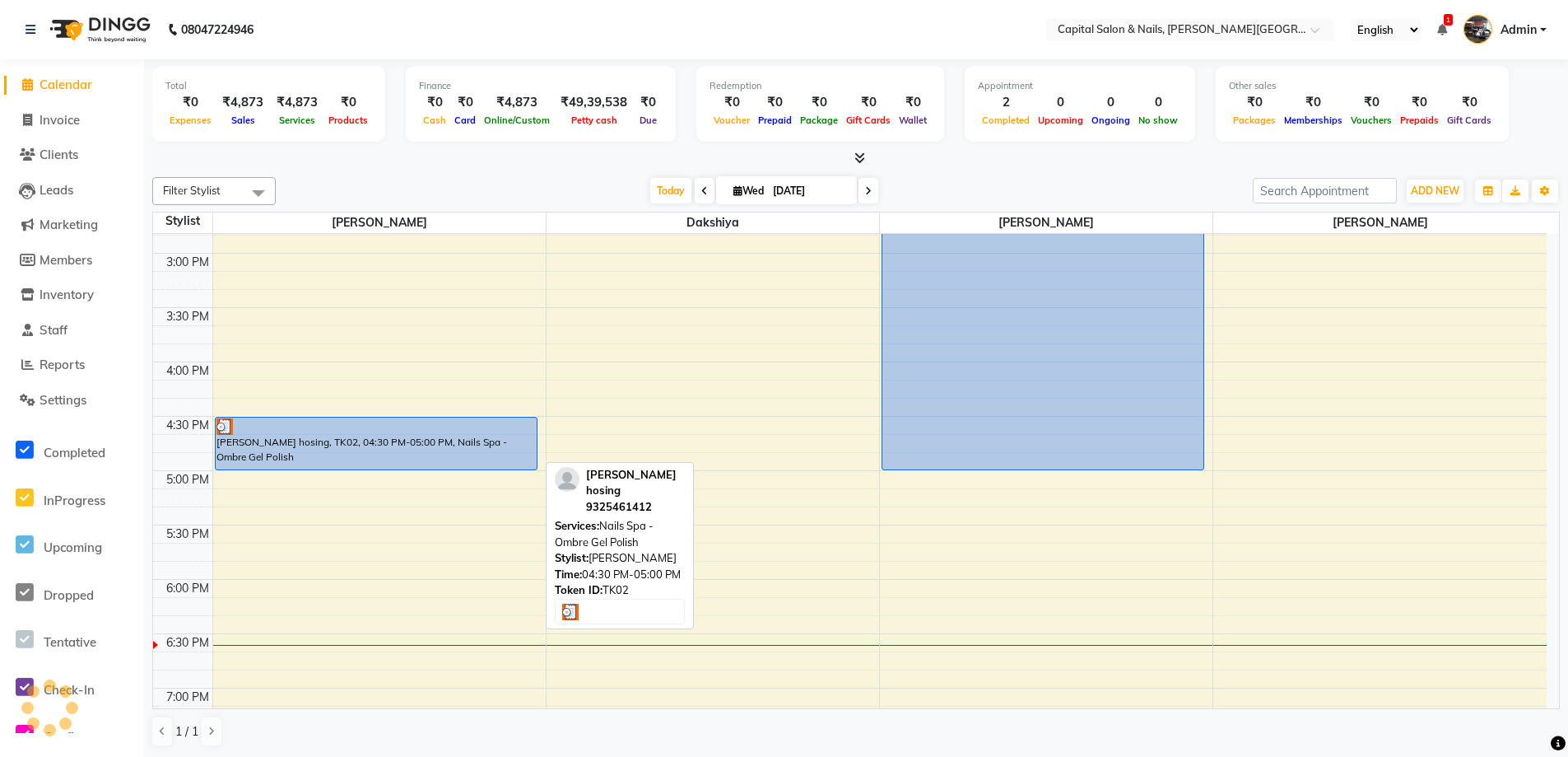
click at [438, 443] on div "[PERSON_NAME] hosing, TK02, 04:30 PM-05:00 PM, Nails Spa - Ombre Gel Polish" at bounding box center [376, 443] width 321 height 52
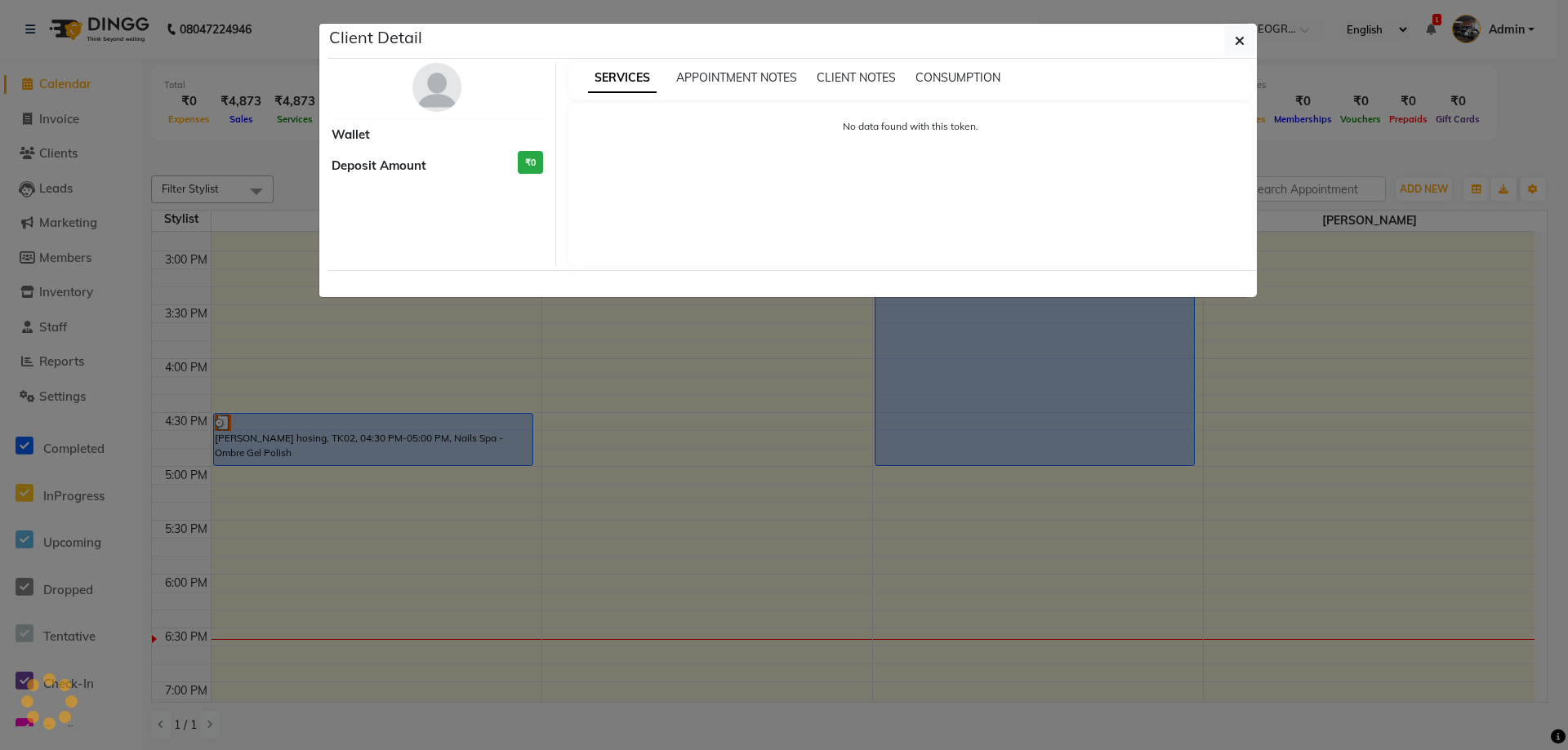
select select "3"
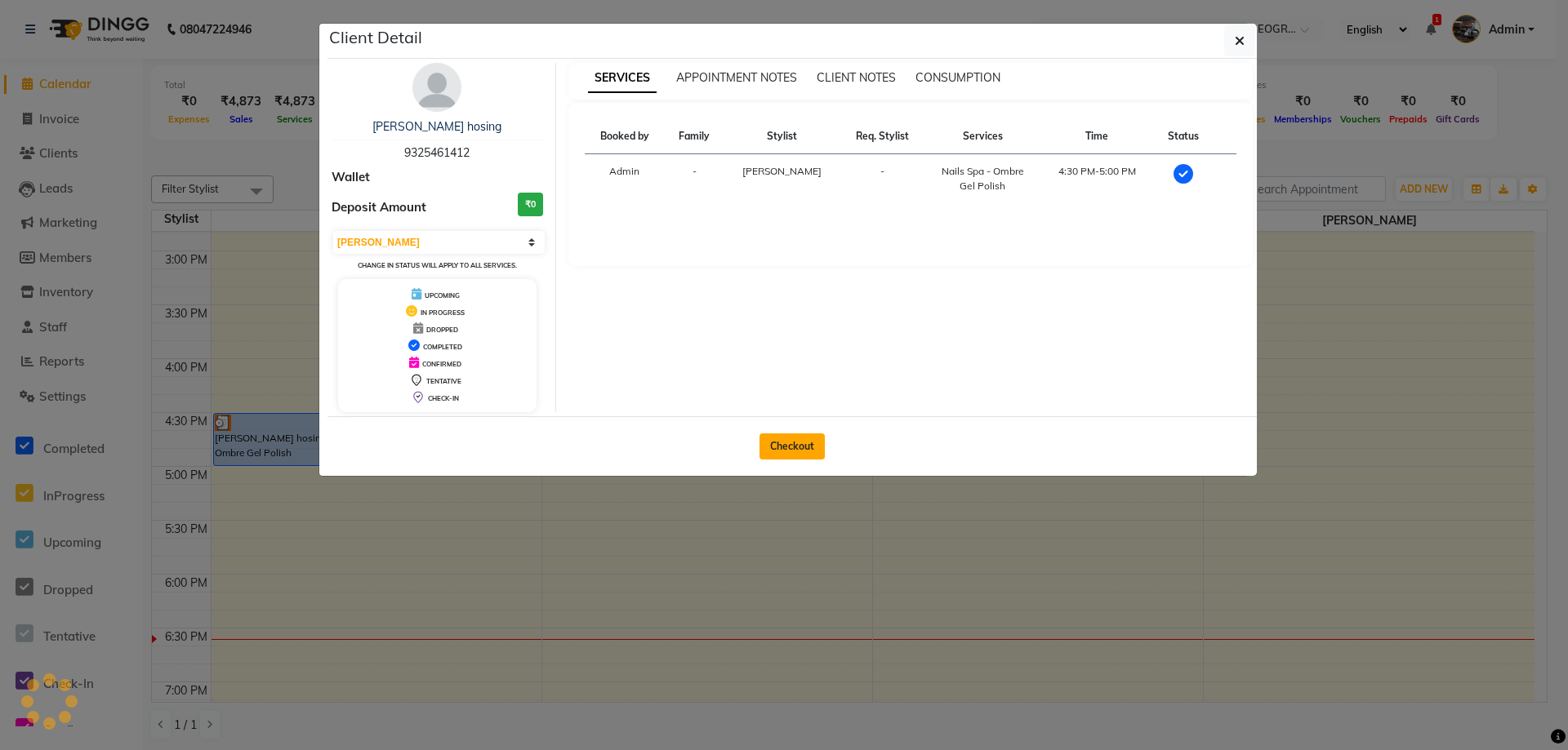
click at [785, 438] on button "Checkout" at bounding box center [792, 446] width 66 height 26
select select "service"
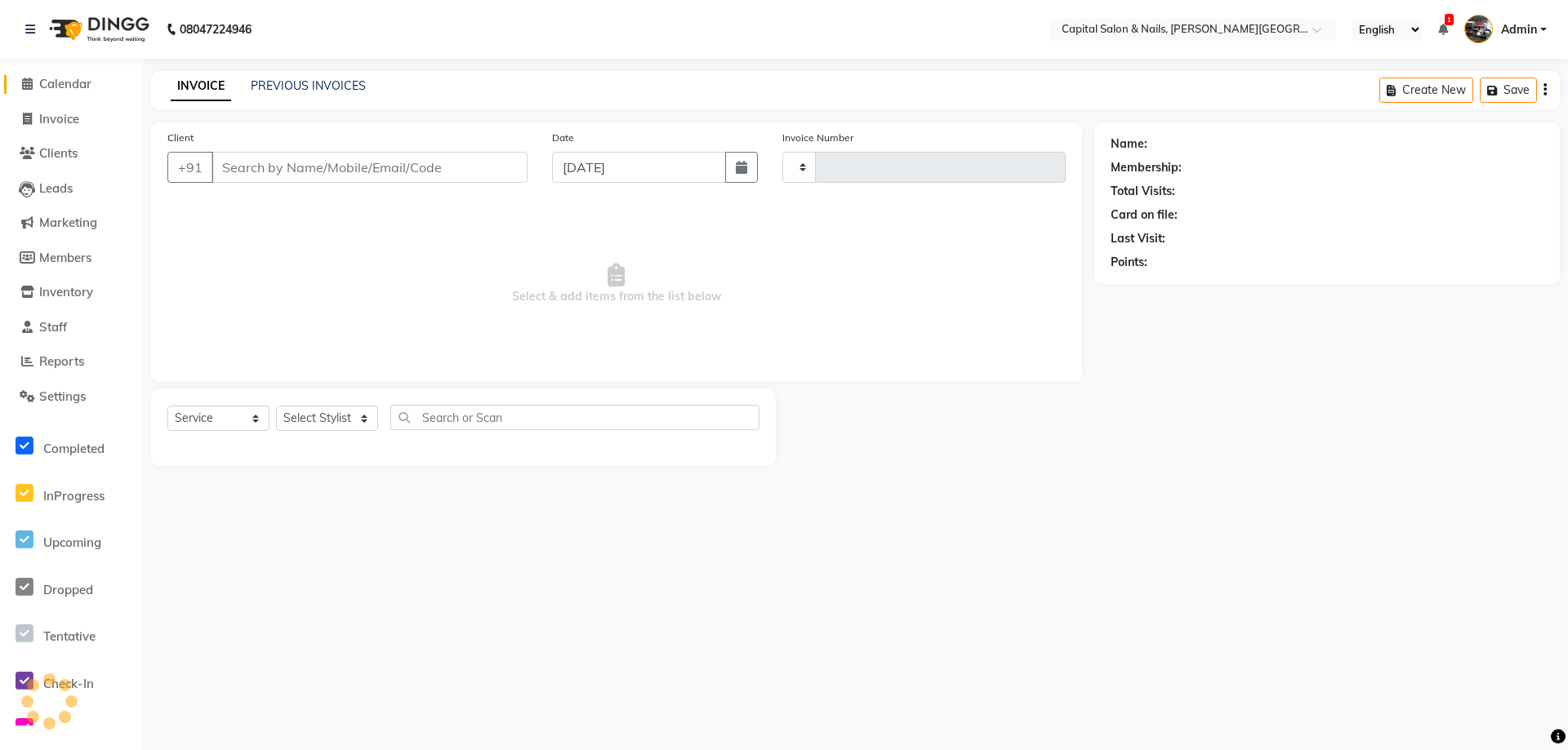
type input "0404"
select select "41"
type input "9325461412"
select select "1464"
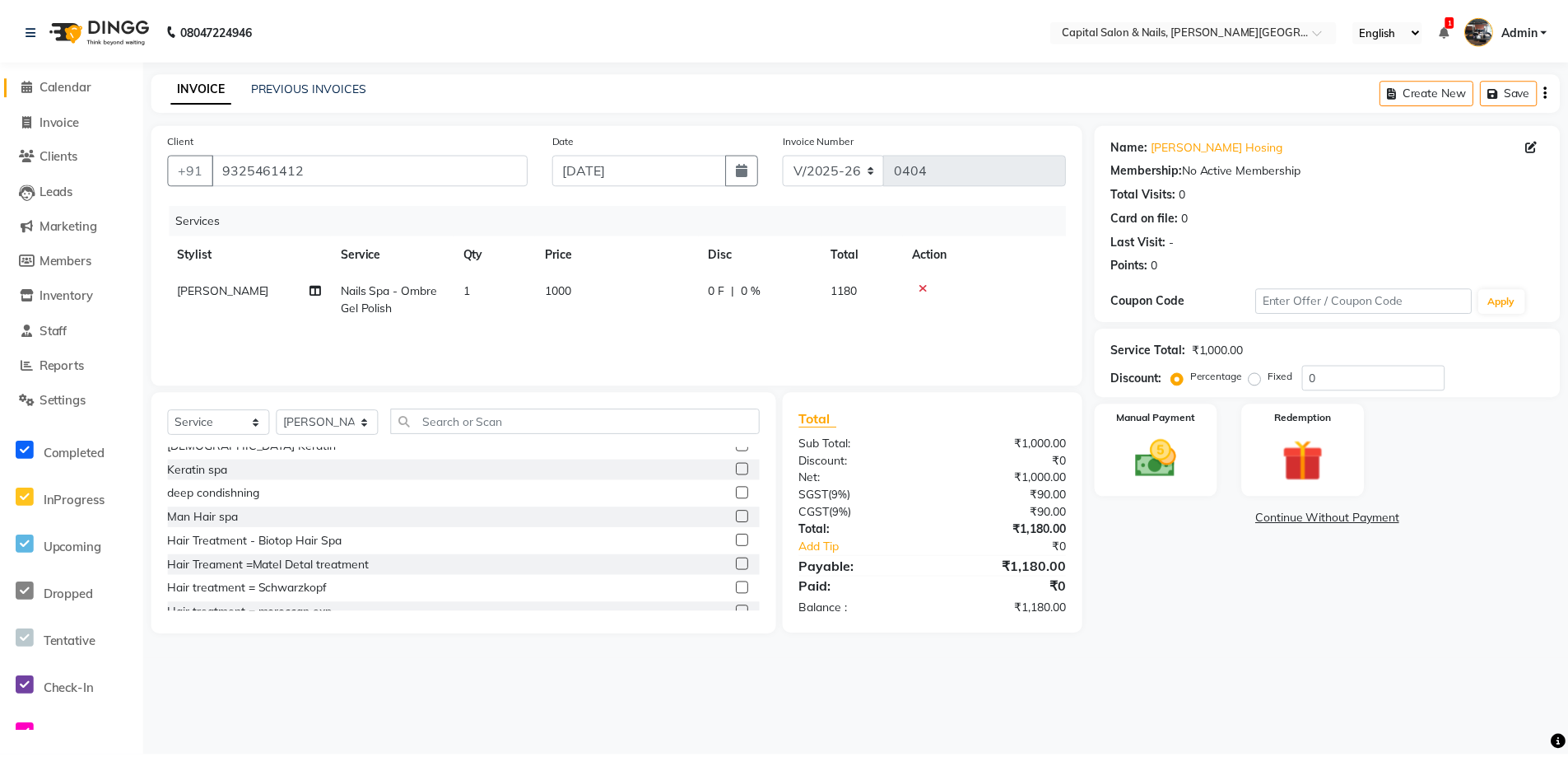
scroll to position [824, 0]
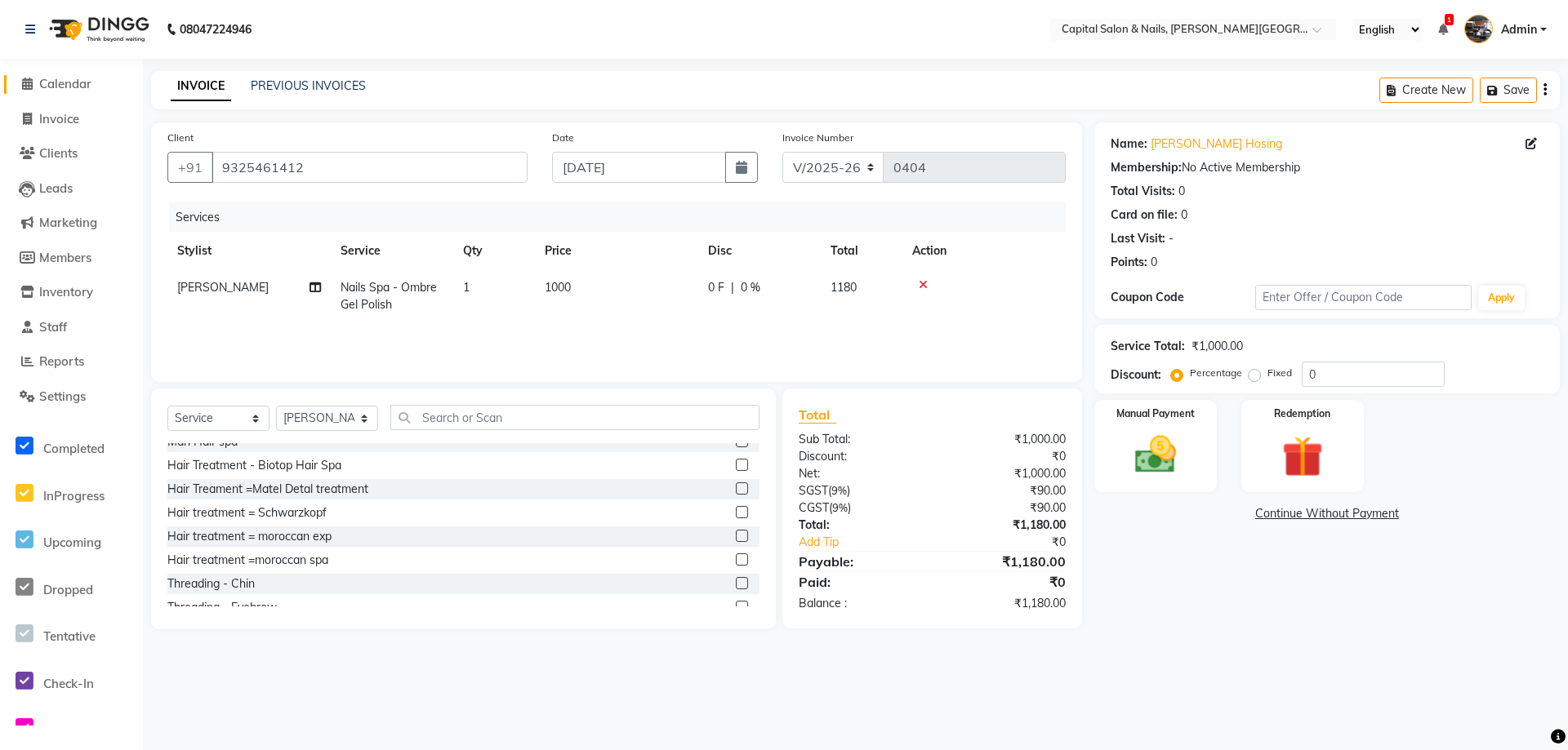
click at [67, 81] on span "Calendar" at bounding box center [65, 83] width 52 height 15
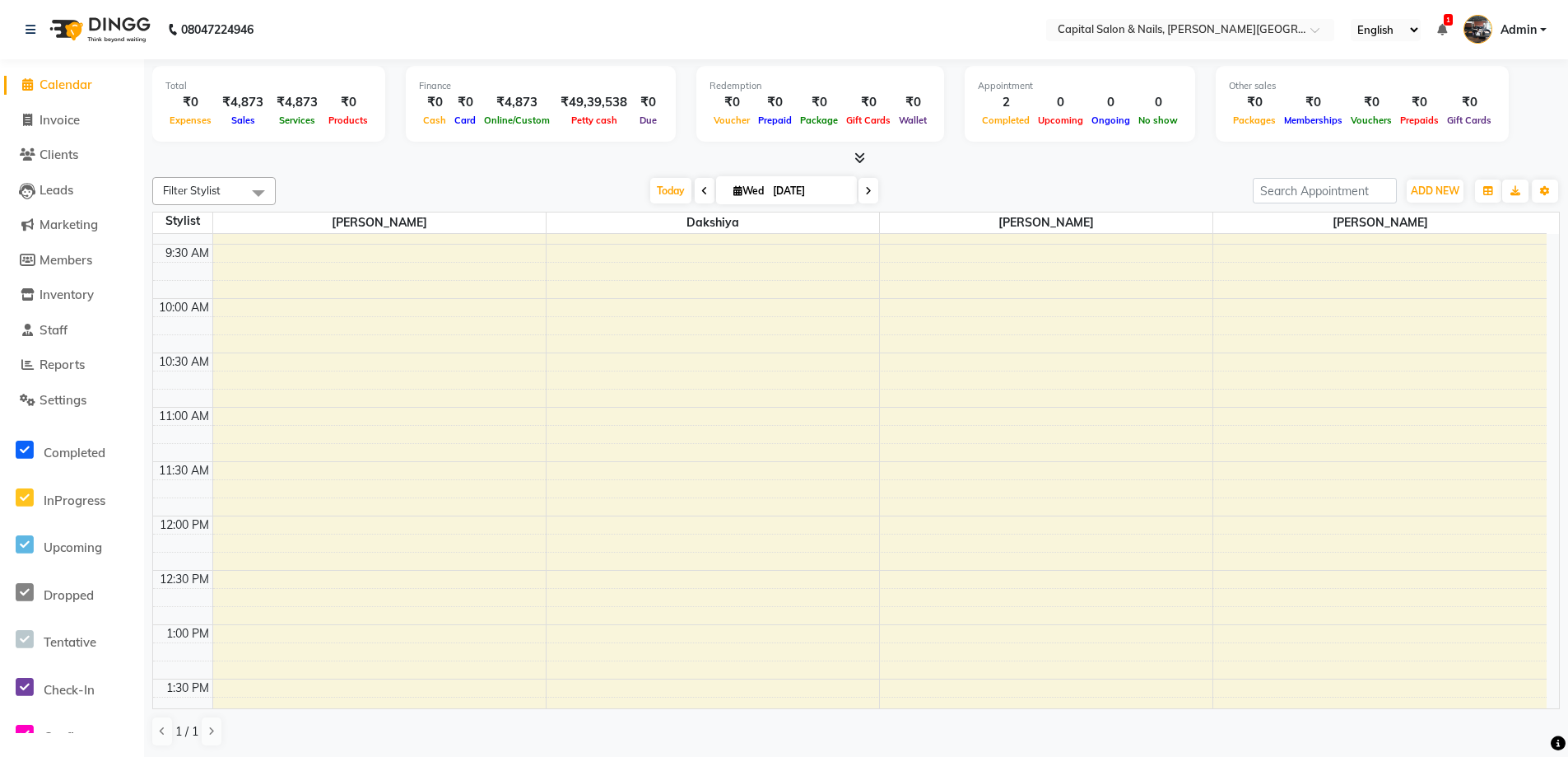
scroll to position [659, 0]
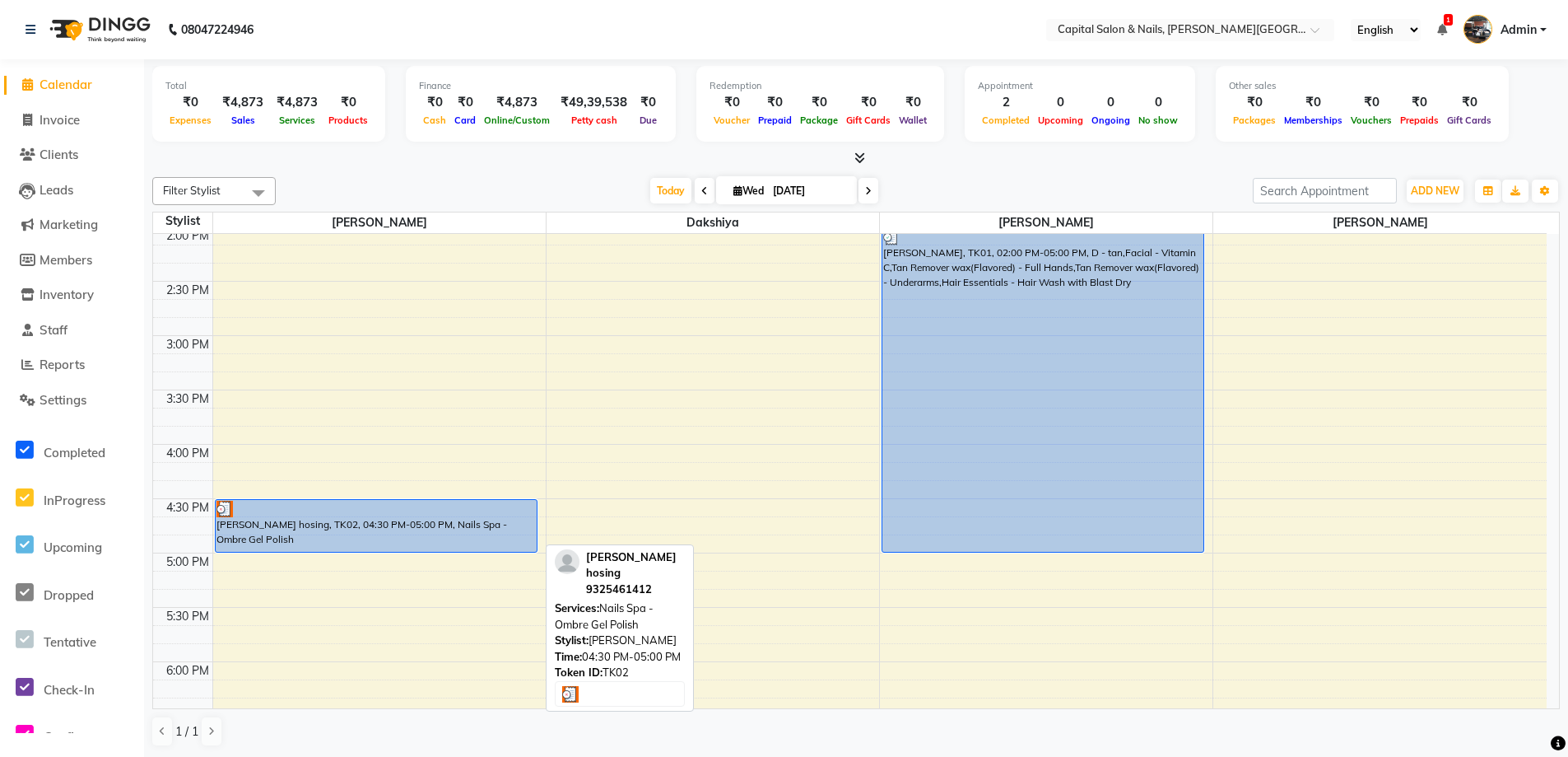
click at [339, 527] on div "[PERSON_NAME] hosing, TK02, 04:30 PM-05:00 PM, Nails Spa - Ombre Gel Polish" at bounding box center [376, 526] width 321 height 52
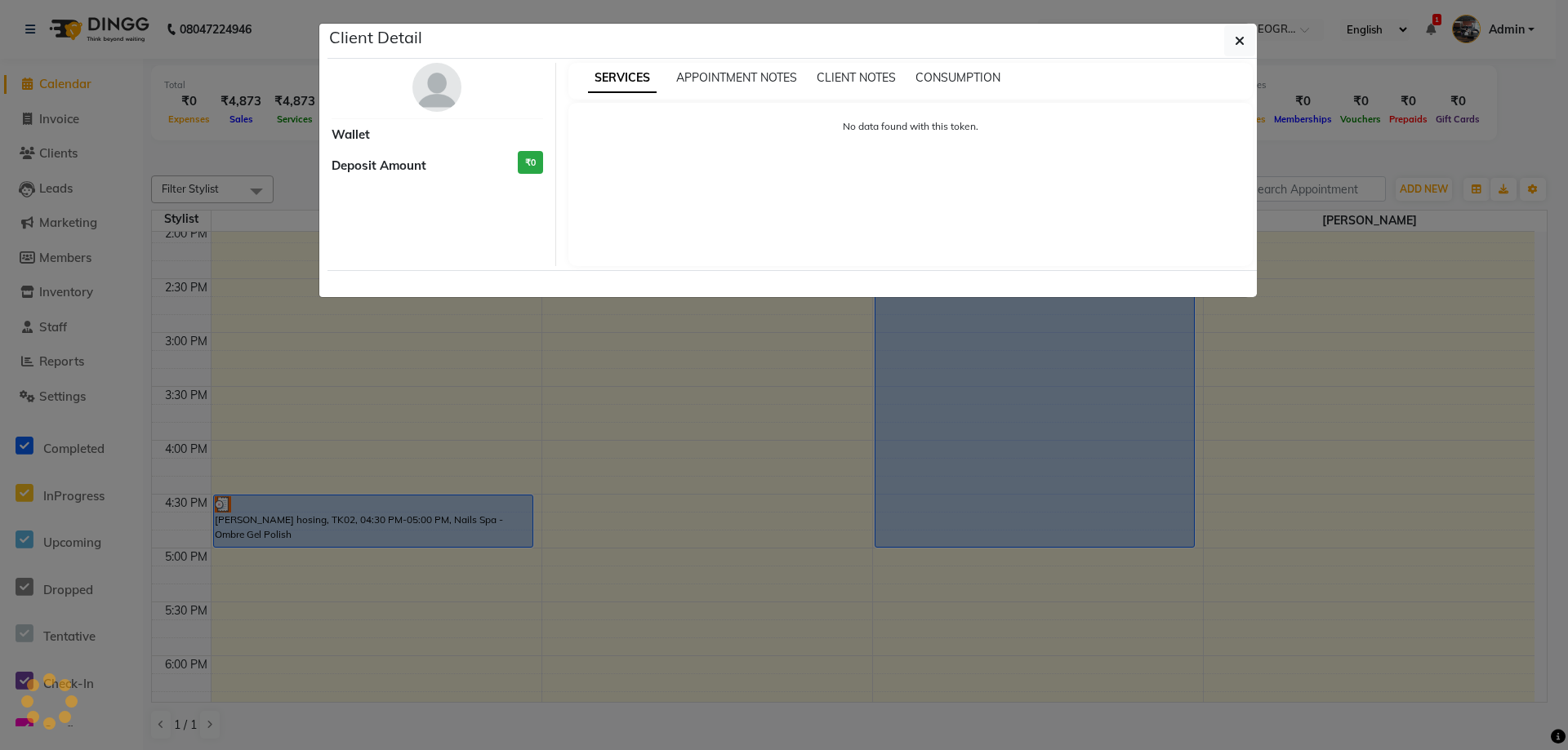
select select "3"
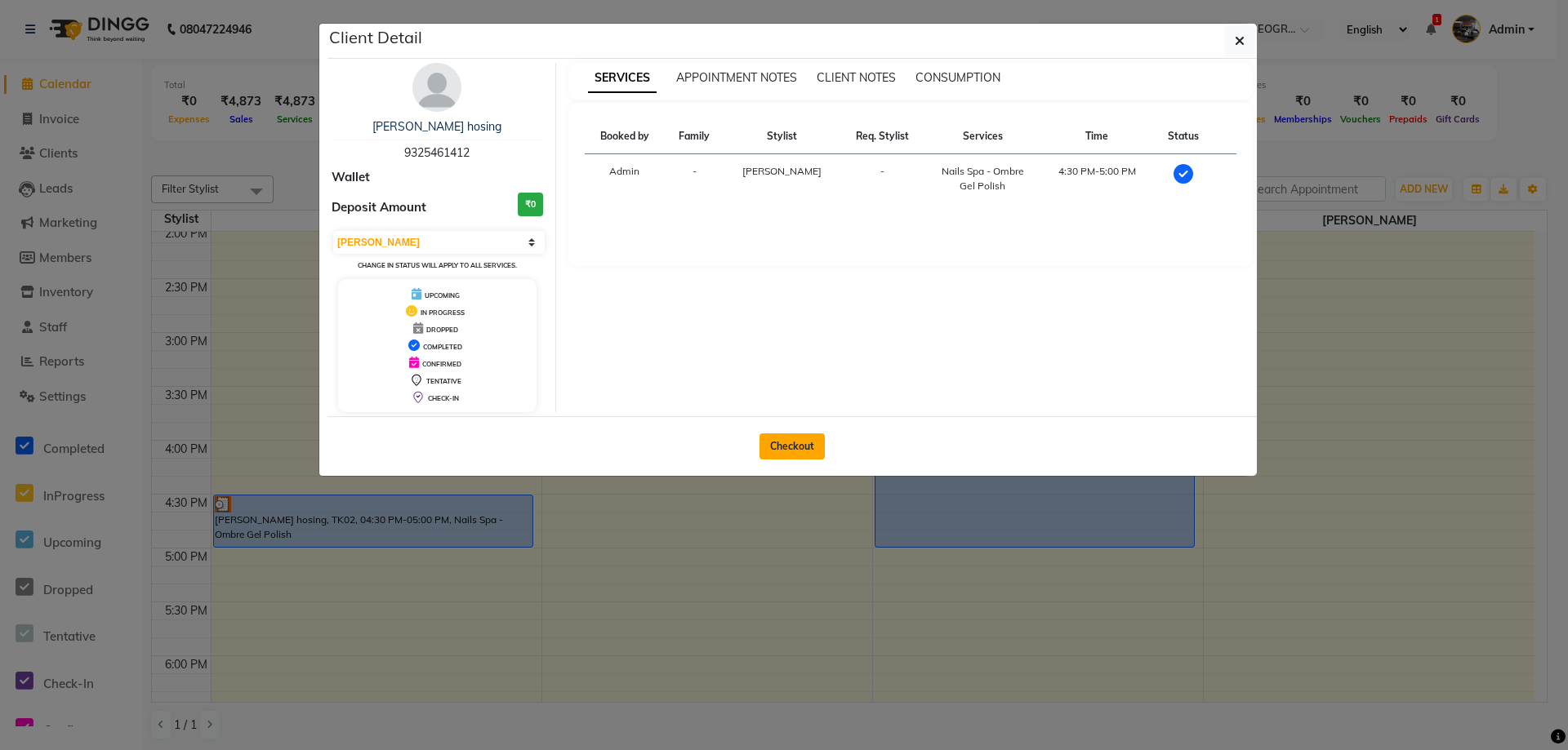
click at [789, 441] on button "Checkout" at bounding box center [792, 446] width 66 height 26
select select "service"
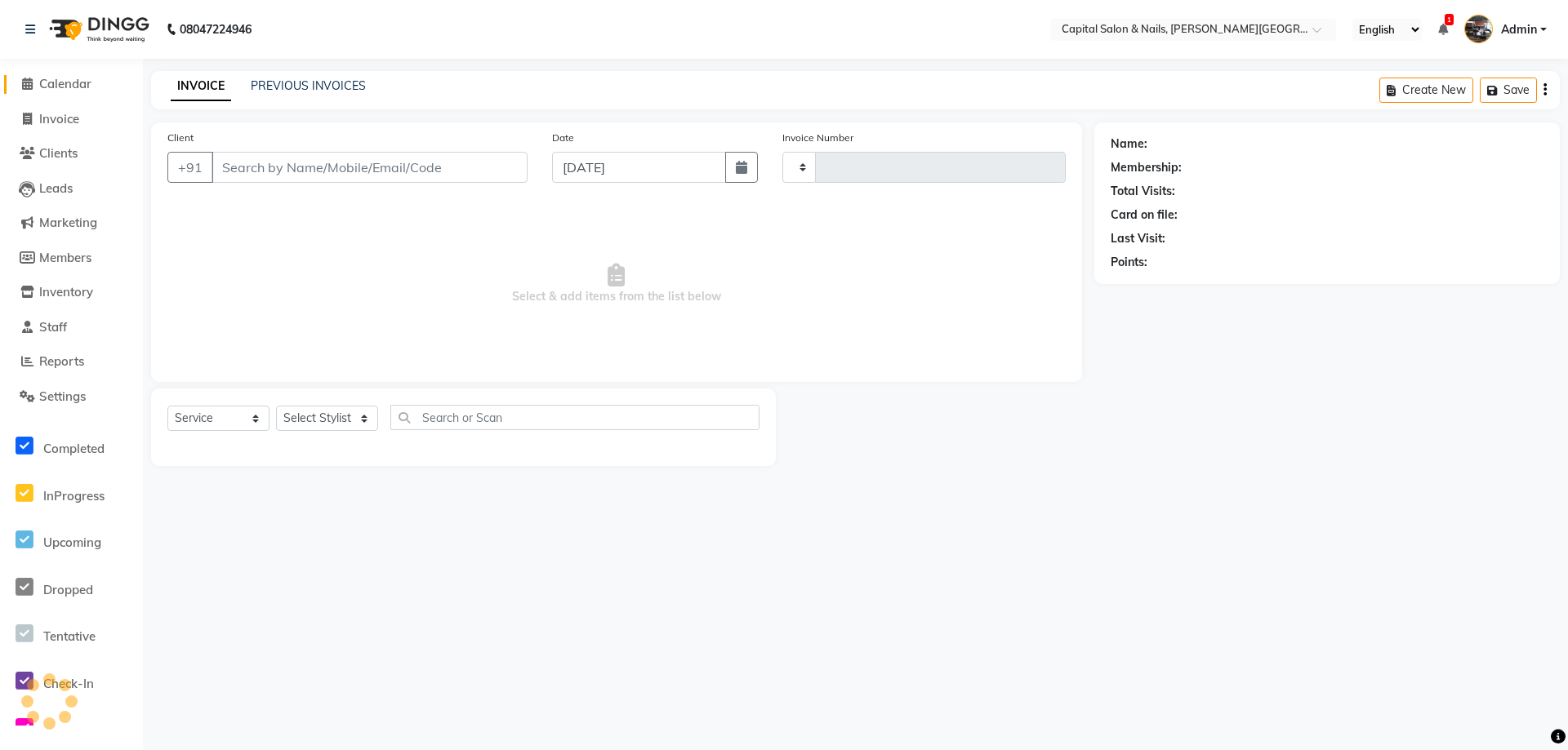
type input "0404"
select select "41"
type input "9325461412"
select select "1464"
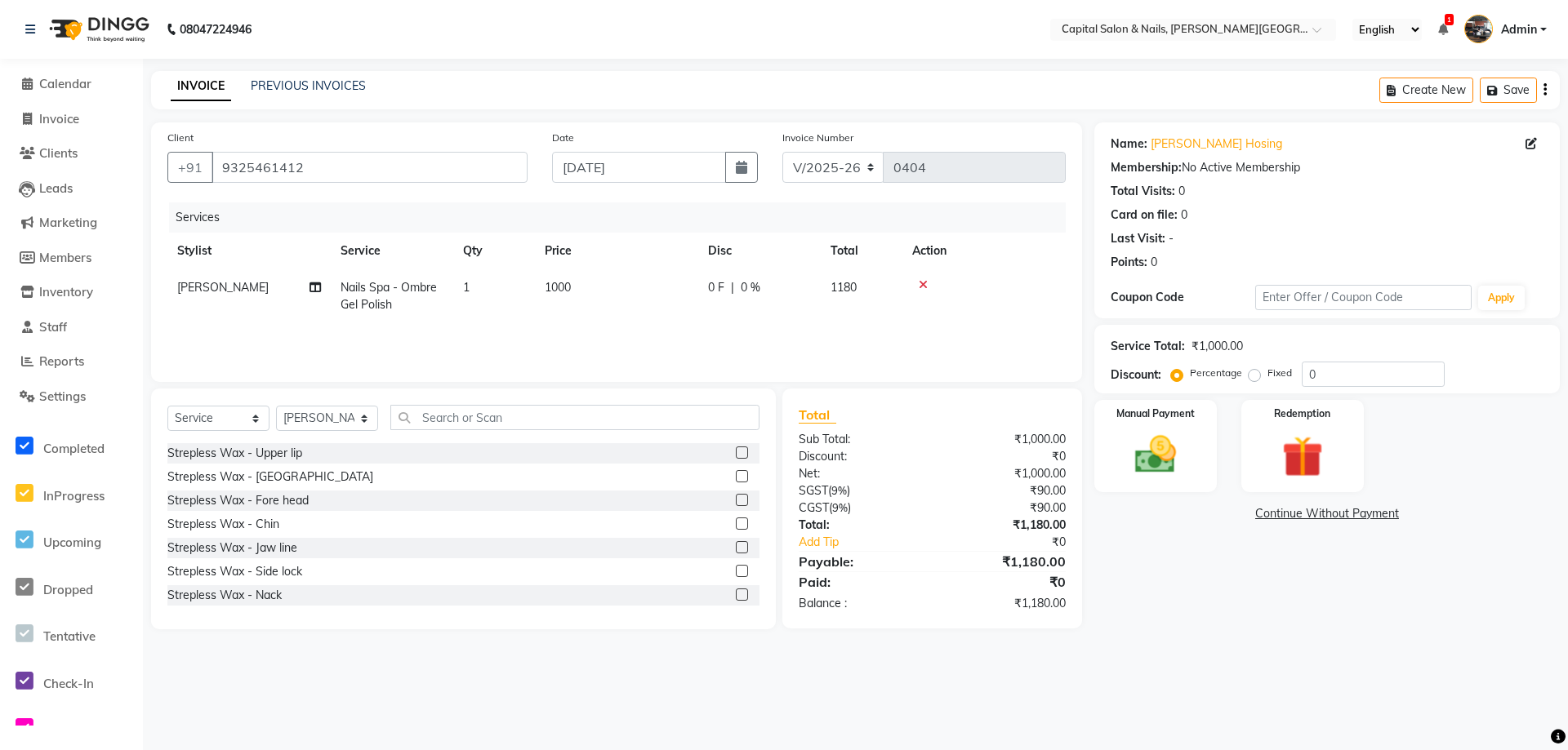
click at [576, 286] on td "1000" at bounding box center [617, 295] width 164 height 54
click at [663, 292] on input "1000" at bounding box center [693, 292] width 144 height 26
click at [634, 290] on input "11250" at bounding box center [693, 292] width 144 height 26
type input "1250"
drag, startPoint x: 1374, startPoint y: 370, endPoint x: 1350, endPoint y: 456, distance: 89.3
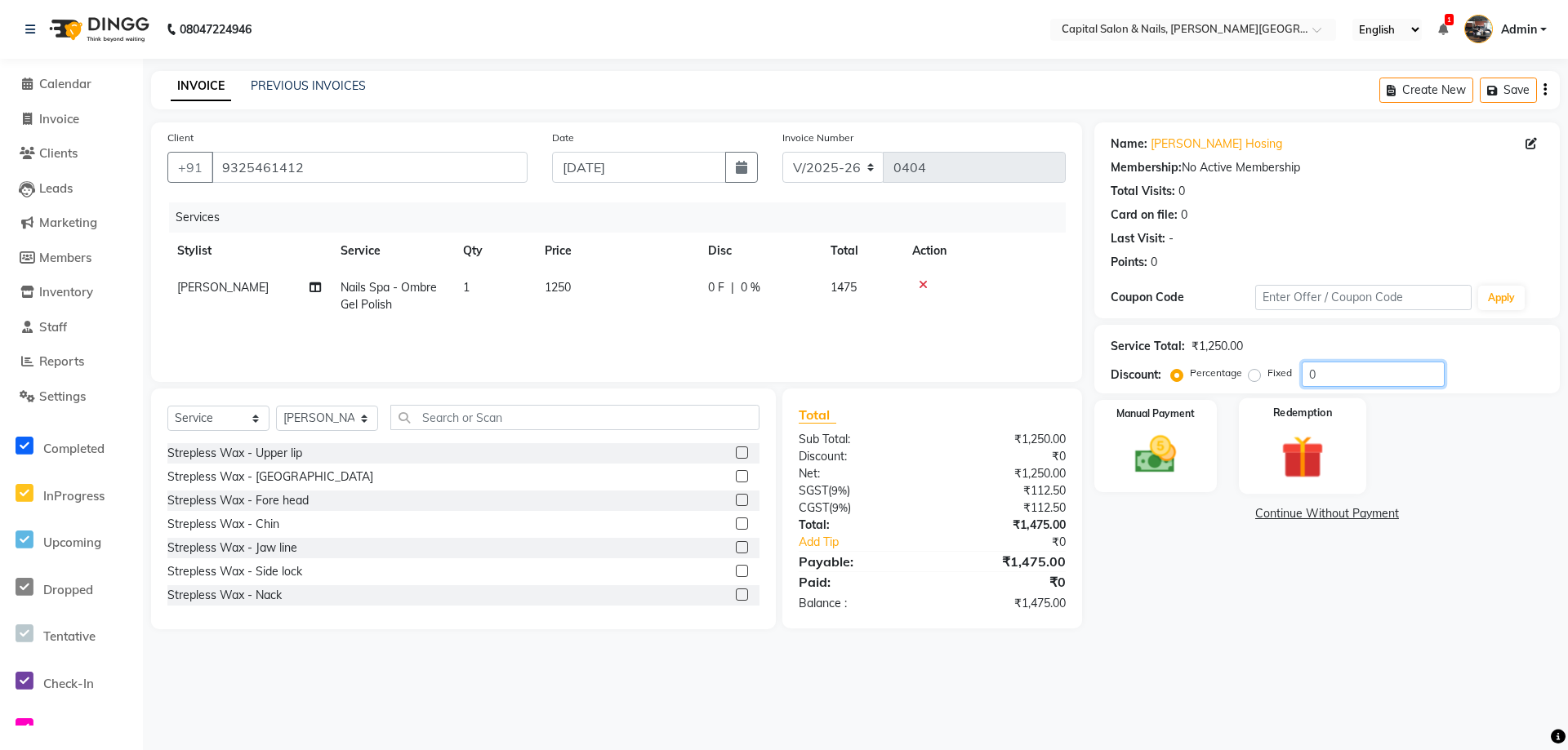
click at [1373, 373] on input "0" at bounding box center [1373, 375] width 143 height 26
click at [1204, 460] on div "Manual Payment" at bounding box center [1156, 446] width 128 height 96
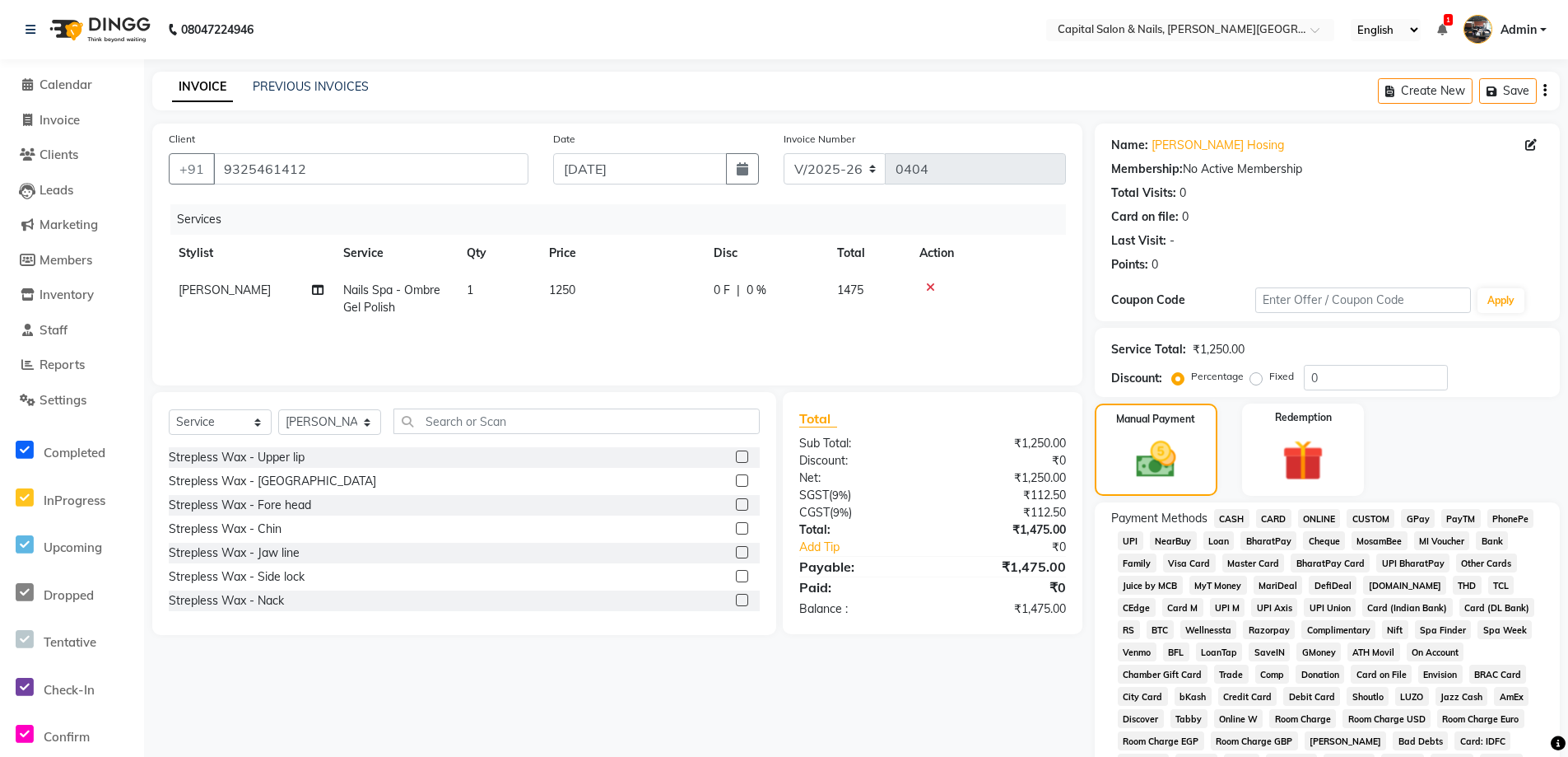
click at [1418, 516] on span "GPay" at bounding box center [1418, 519] width 33 height 19
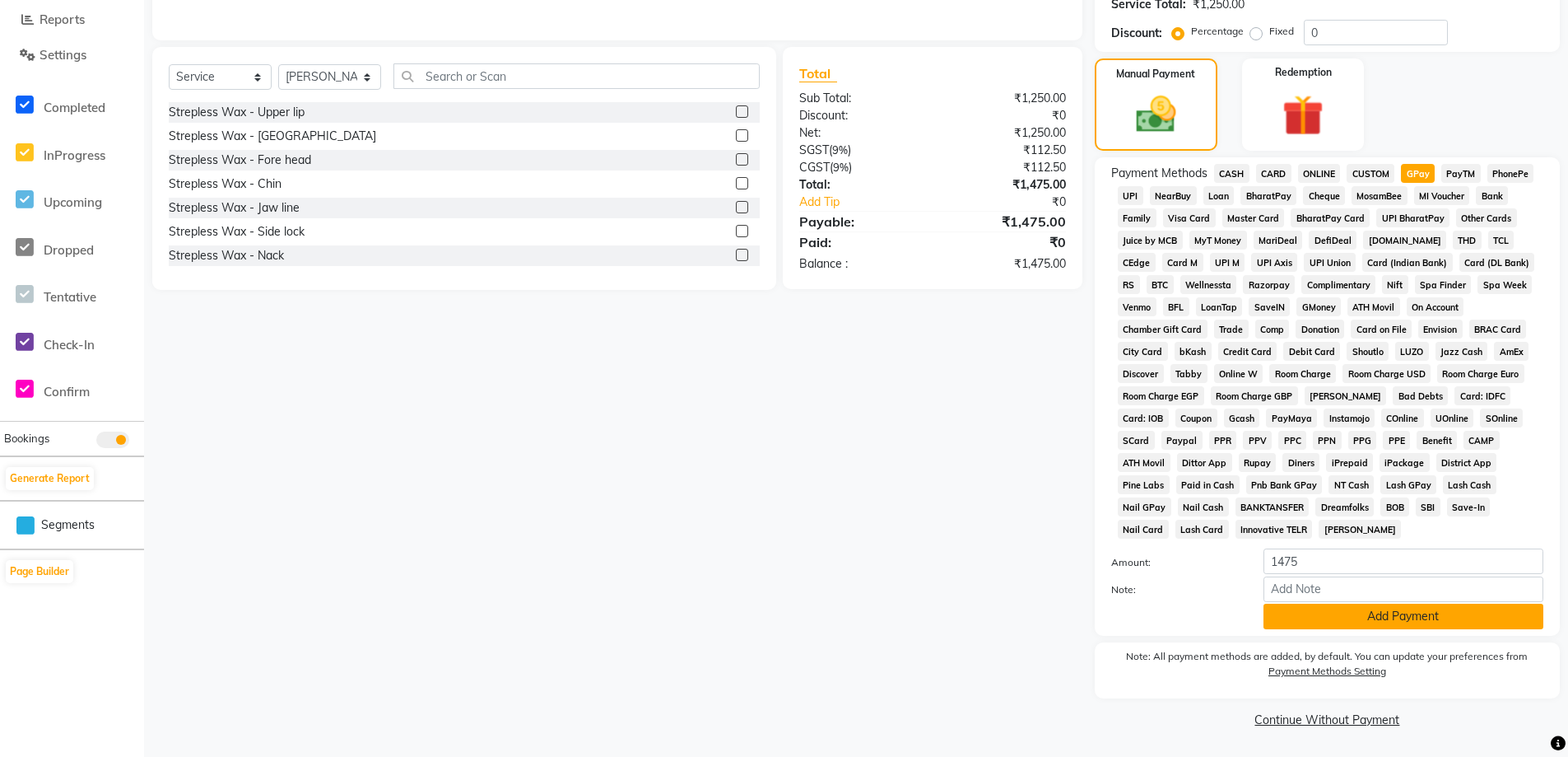
click at [1385, 614] on button "Add Payment" at bounding box center [1404, 617] width 280 height 26
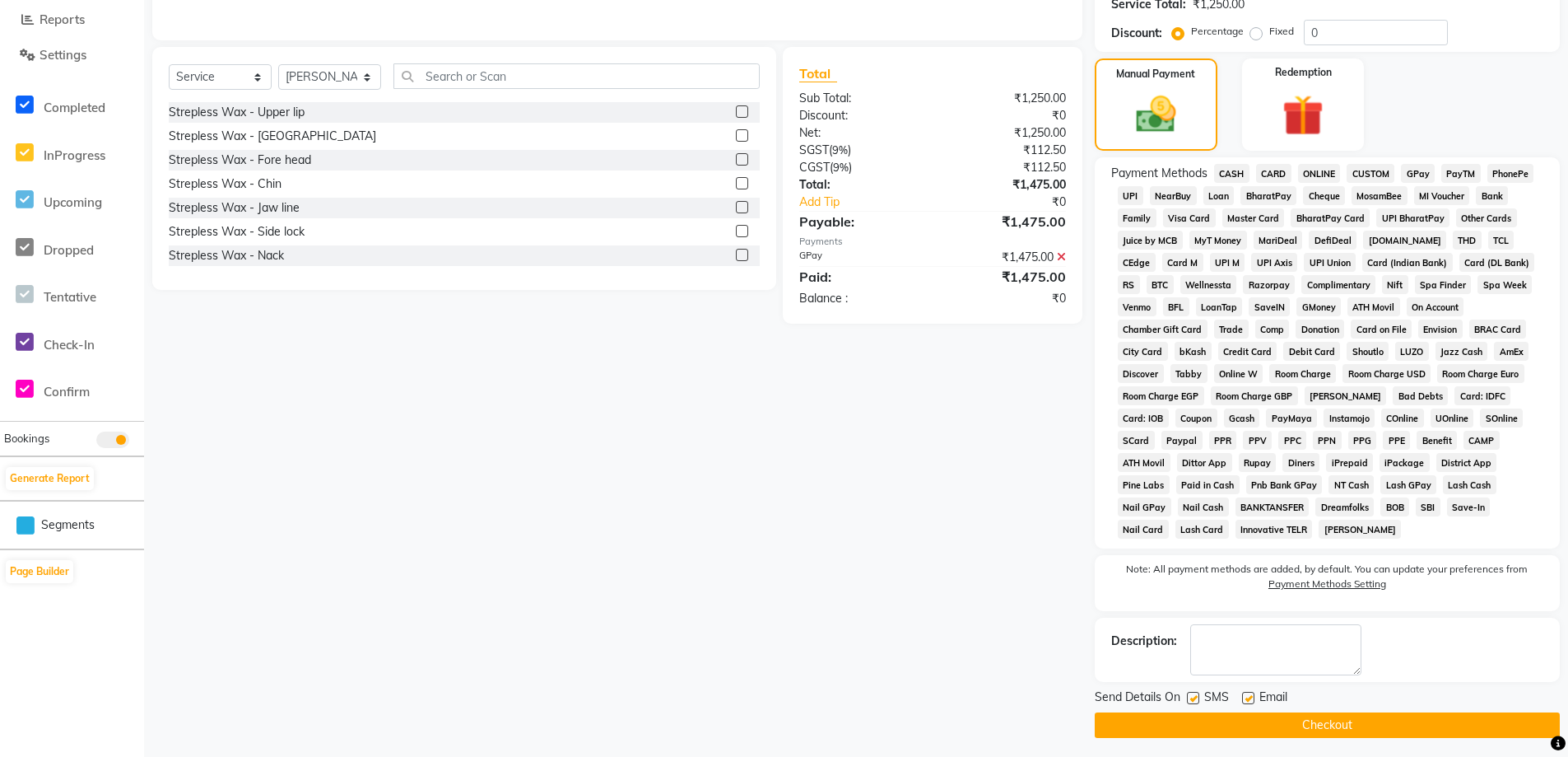
click at [1306, 722] on button "Checkout" at bounding box center [1328, 725] width 465 height 26
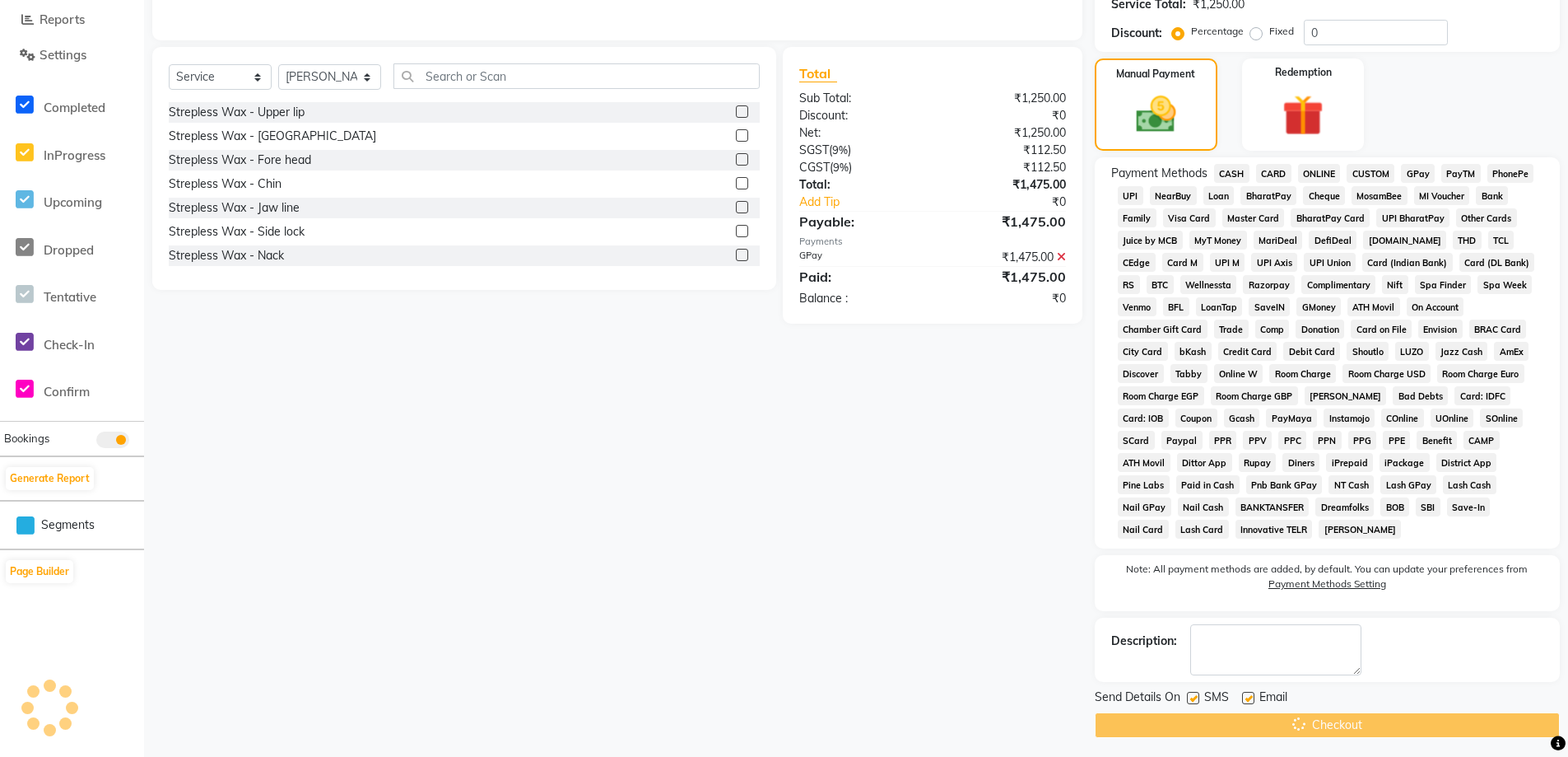
scroll to position [351, 0]
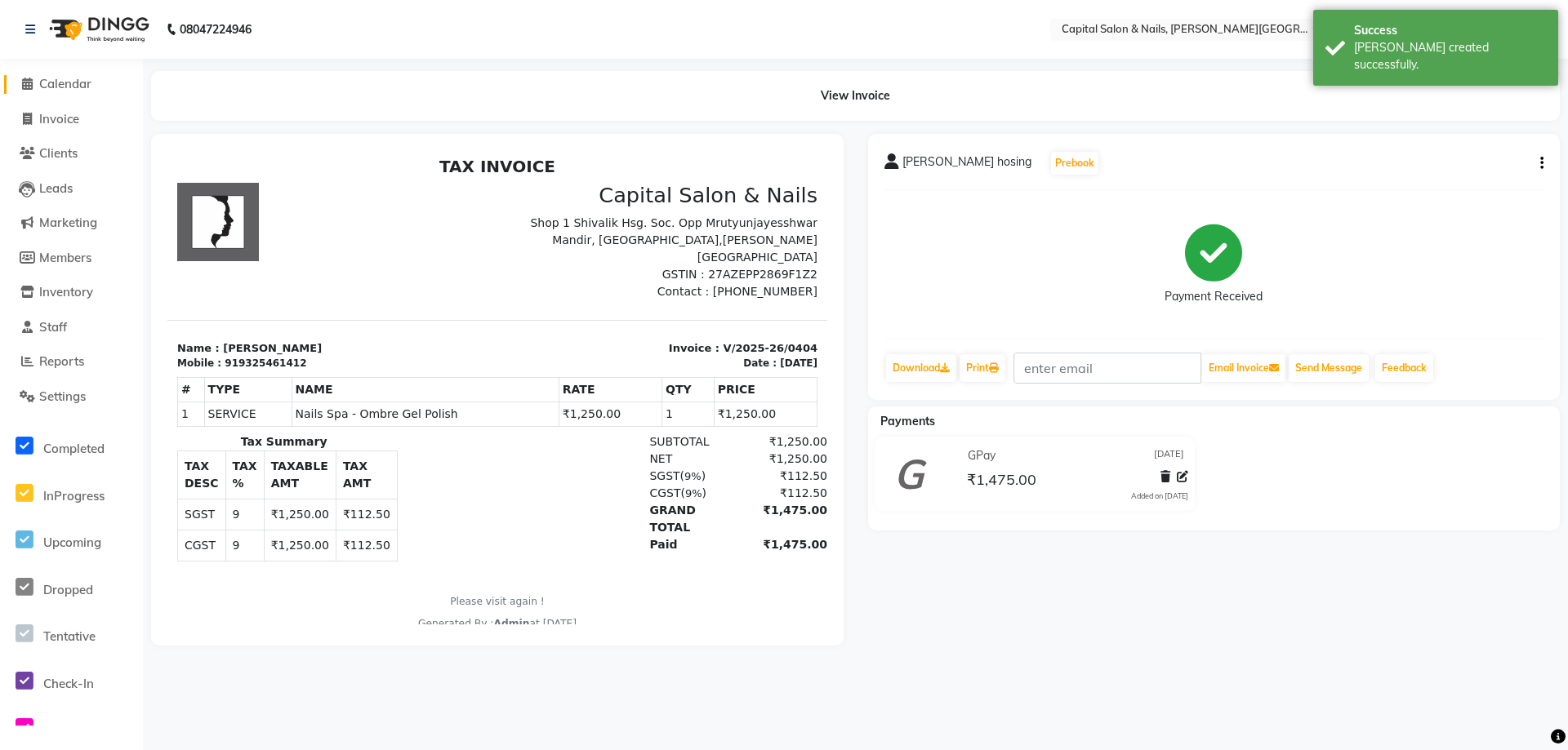
click at [67, 79] on span "Calendar" at bounding box center [65, 83] width 52 height 15
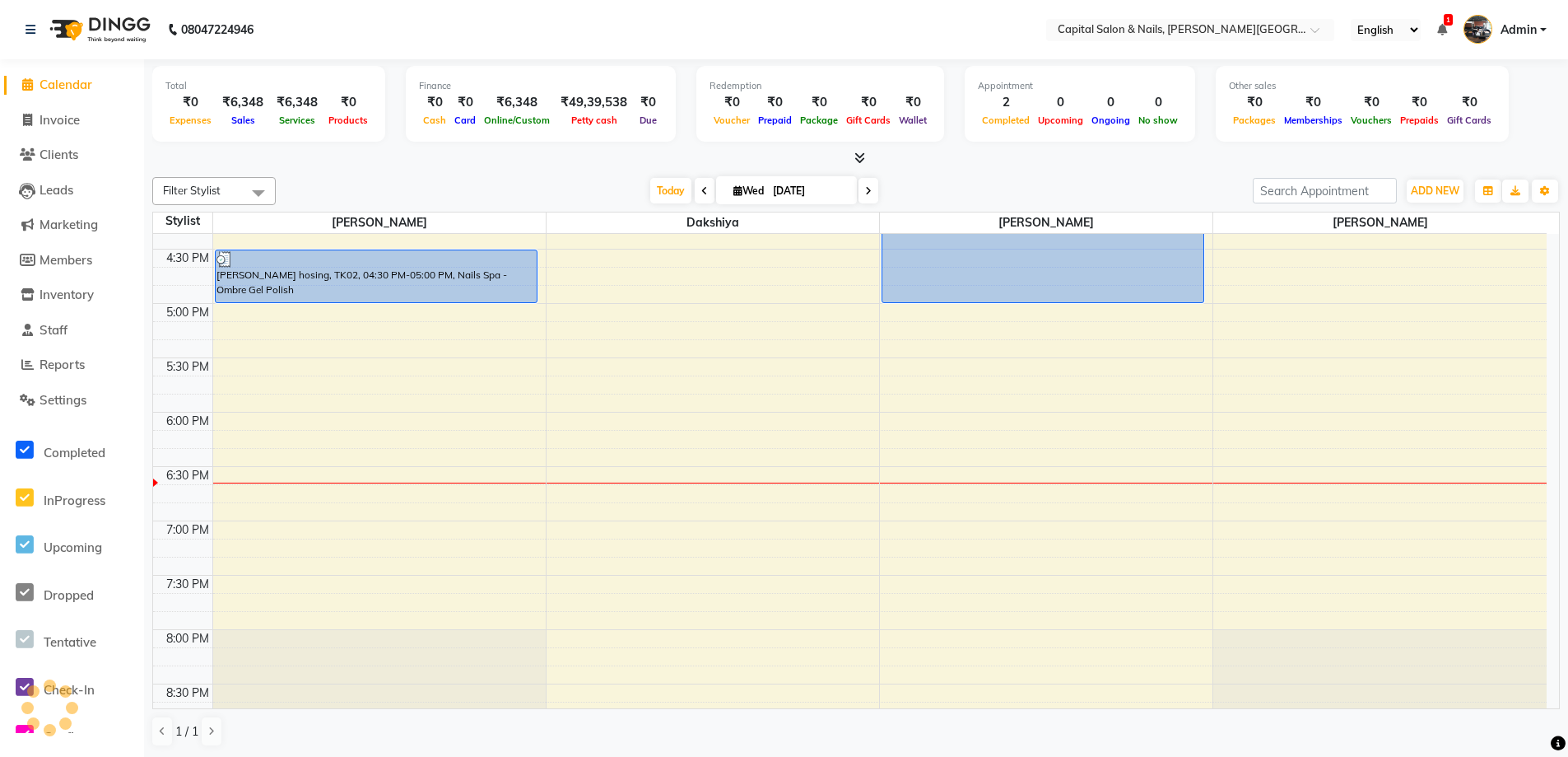
scroll to position [662, 0]
